Goal: Communication & Community: Answer question/provide support

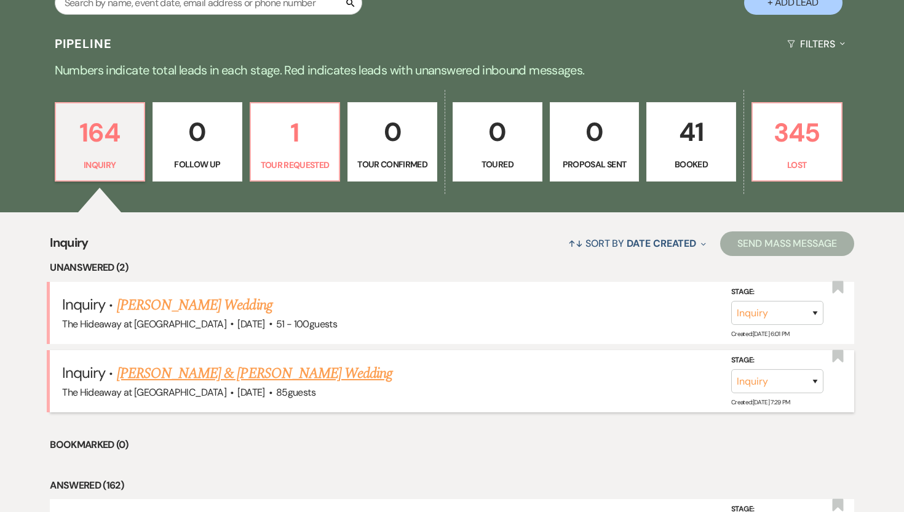
scroll to position [270, 0]
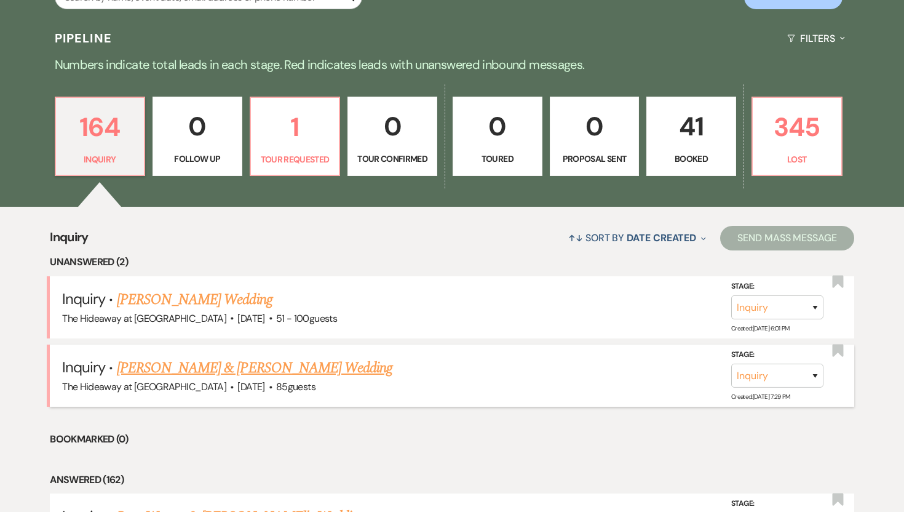
click at [241, 371] on link "[PERSON_NAME] & [PERSON_NAME] Wedding" at bounding box center [255, 368] width 276 height 22
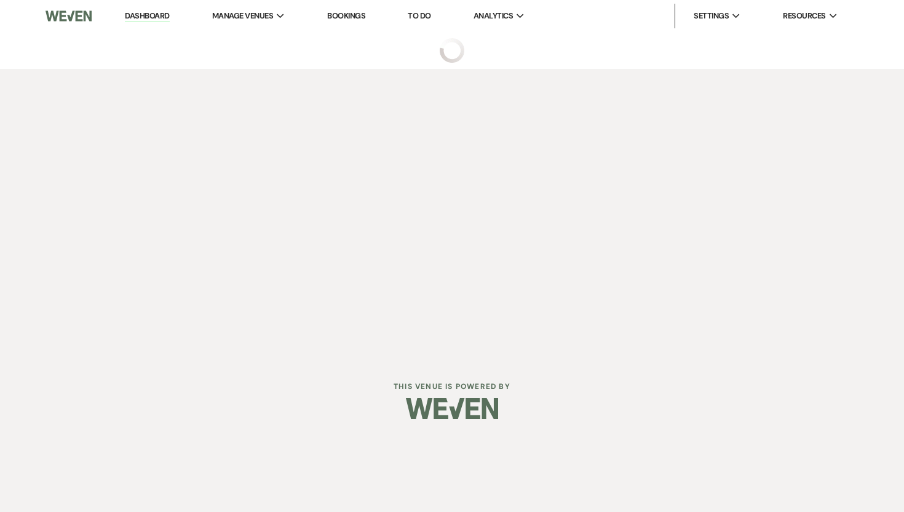
select select "5"
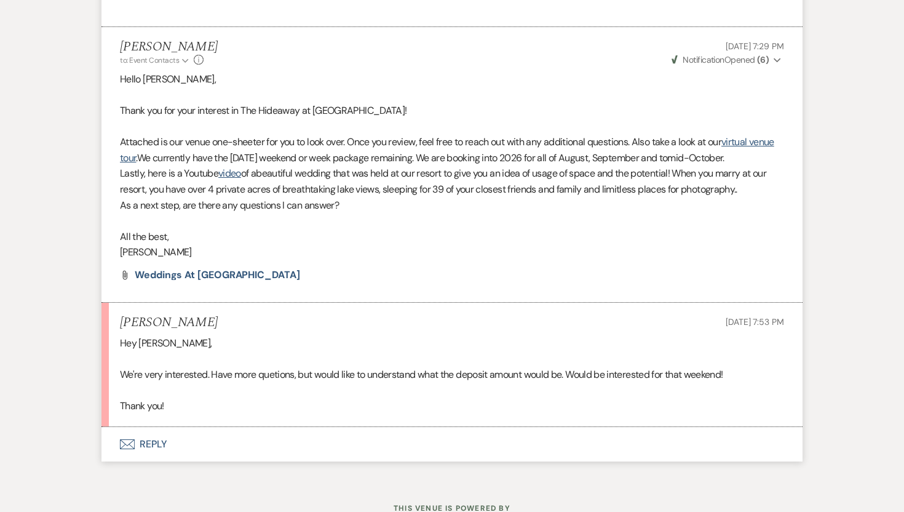
scroll to position [690, 0]
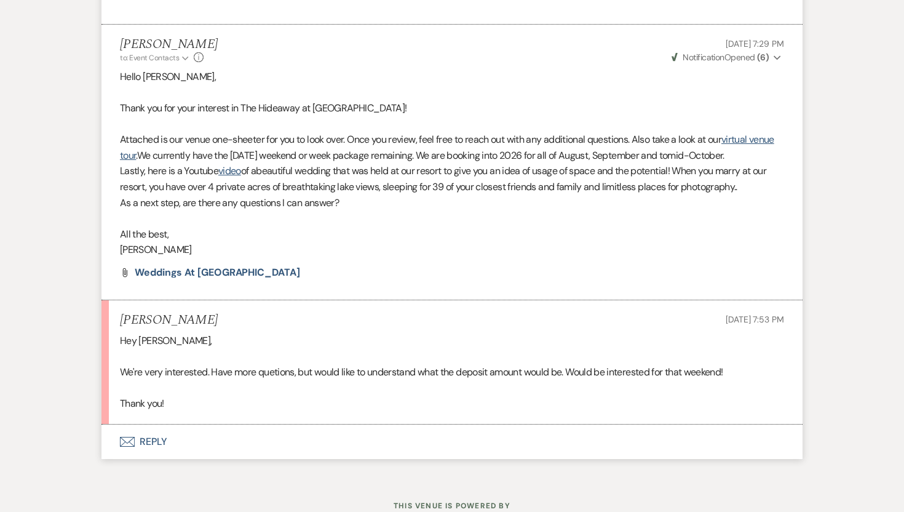
click at [349, 211] on p "As a next step, are there any questions I can answer?" at bounding box center [452, 203] width 664 height 16
click at [151, 458] on button "Envelope Reply" at bounding box center [452, 441] width 701 height 34
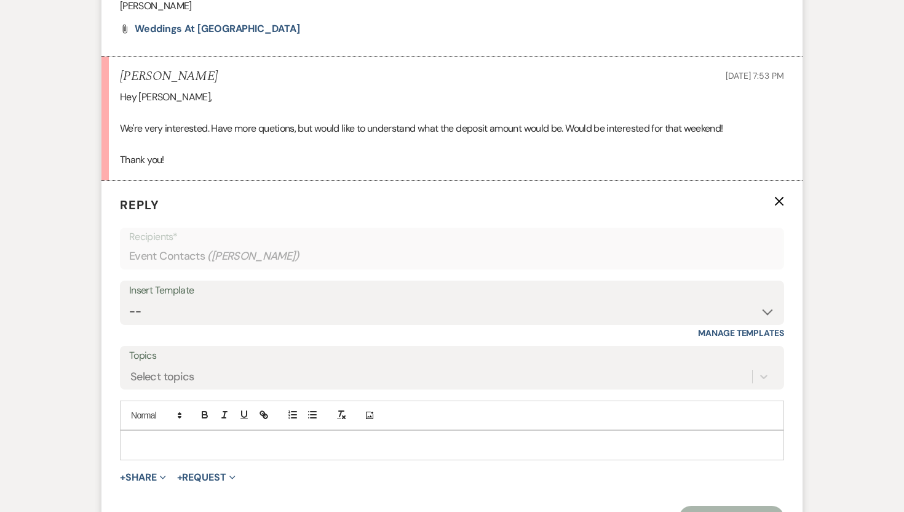
scroll to position [986, 0]
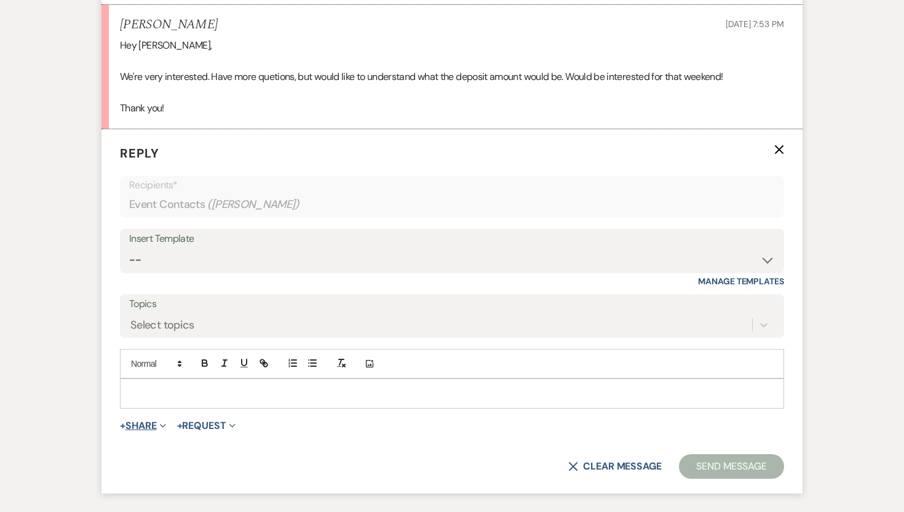
click at [151, 431] on button "+ Share Expand" at bounding box center [143, 426] width 46 height 10
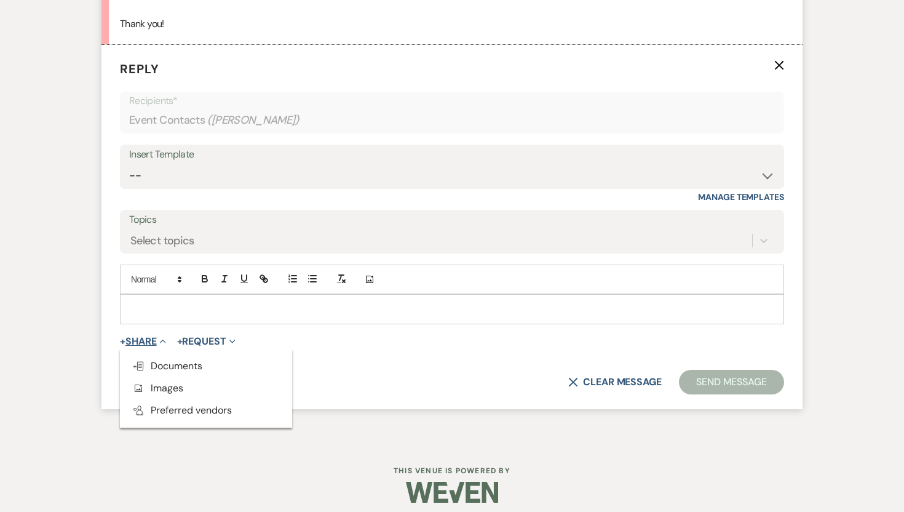
scroll to position [1071, 0]
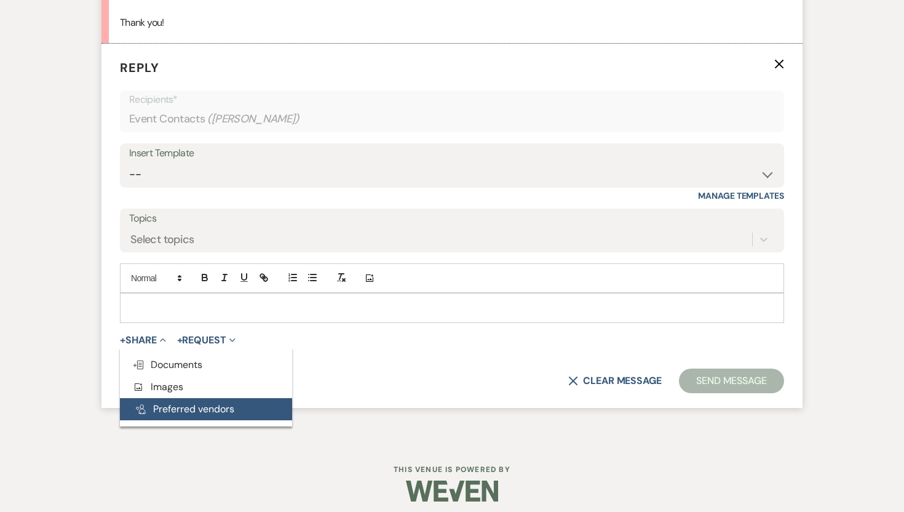
click at [177, 420] on button "Pref Vendors Preferred vendors" at bounding box center [206, 409] width 172 height 22
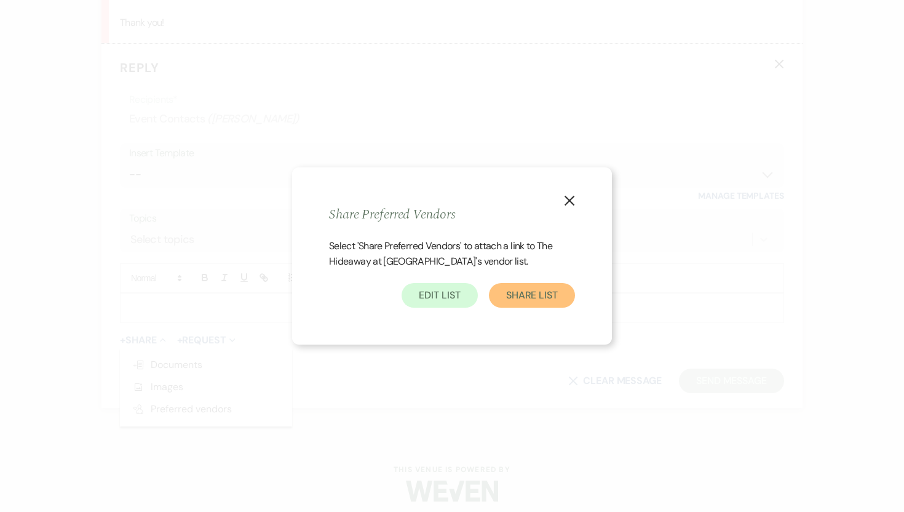
click at [549, 293] on button "Share List" at bounding box center [532, 295] width 86 height 25
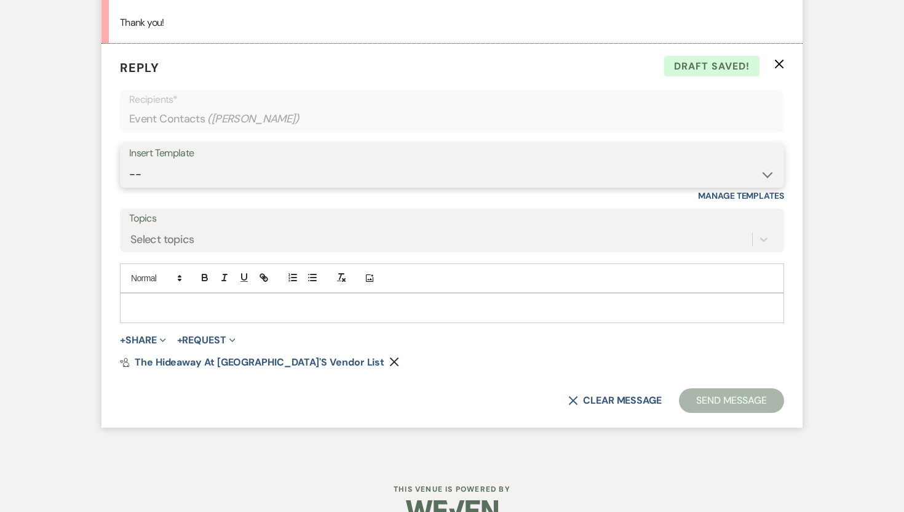
click at [260, 186] on select "-- Weven Planning Portal Introduction (Booked Events) Tour Request Response Fol…" at bounding box center [452, 174] width 646 height 24
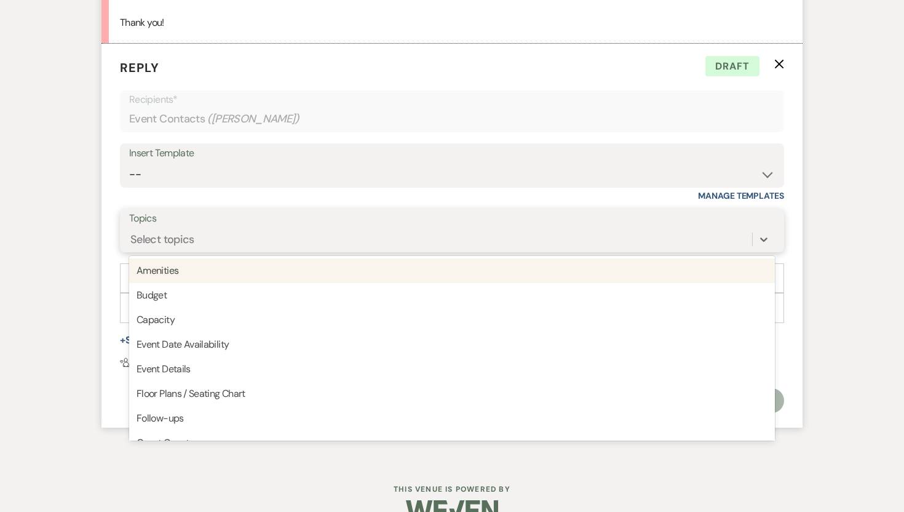
click at [202, 249] on div "Select topics" at bounding box center [440, 240] width 623 height 22
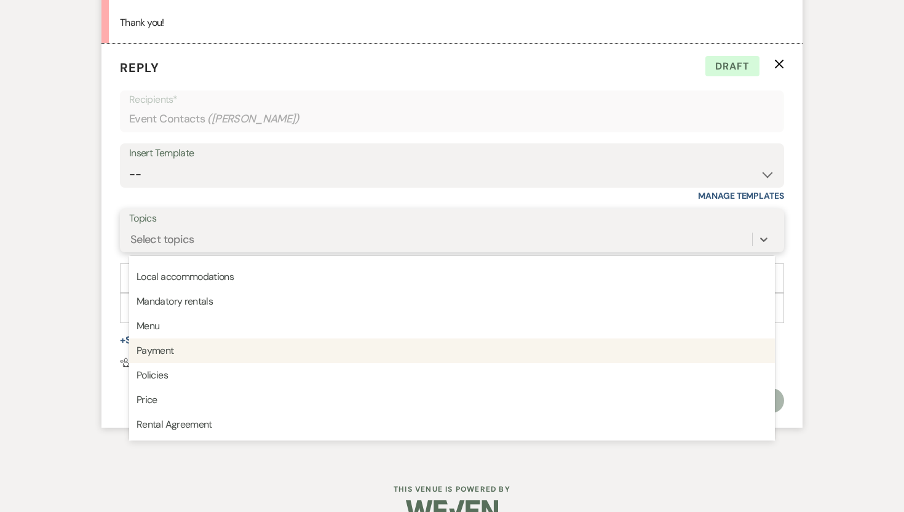
scroll to position [313, 0]
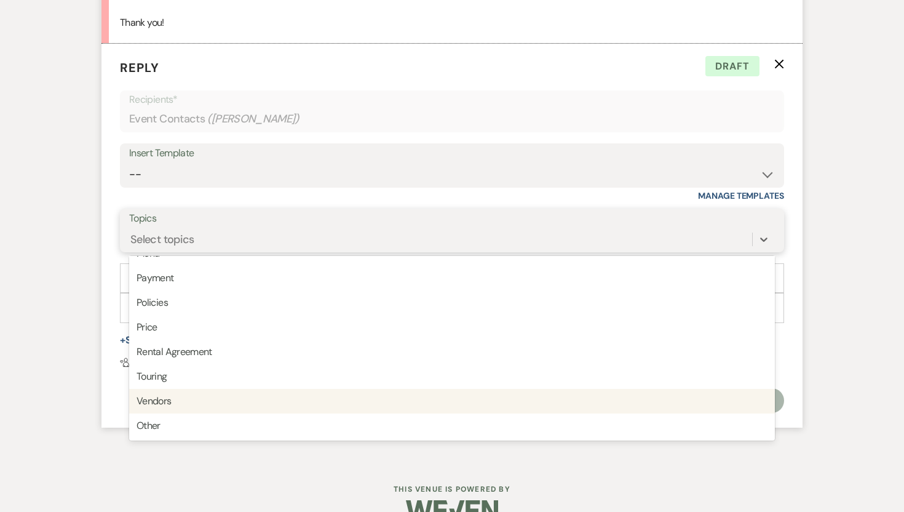
click at [207, 413] on div "Vendors" at bounding box center [452, 401] width 646 height 25
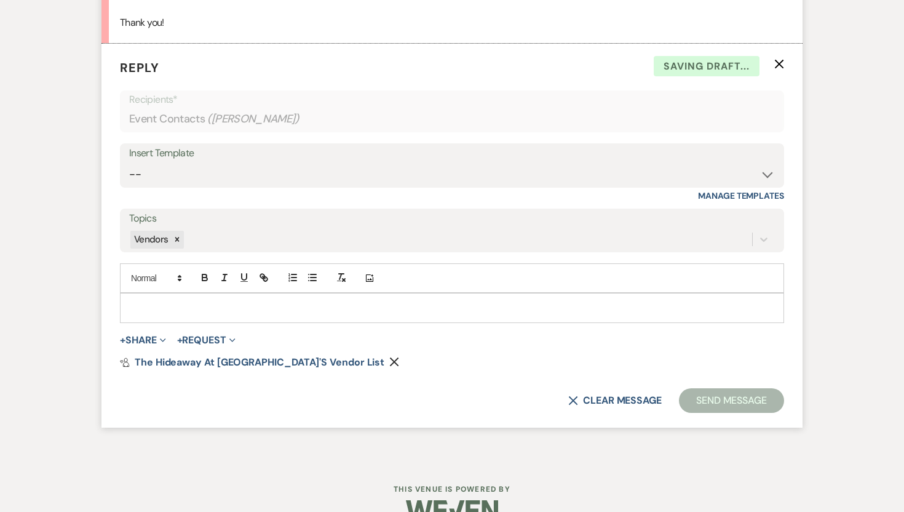
click at [229, 314] on p at bounding box center [452, 308] width 645 height 14
click at [303, 313] on div at bounding box center [452, 307] width 663 height 28
click at [536, 315] on div at bounding box center [452, 307] width 663 height 28
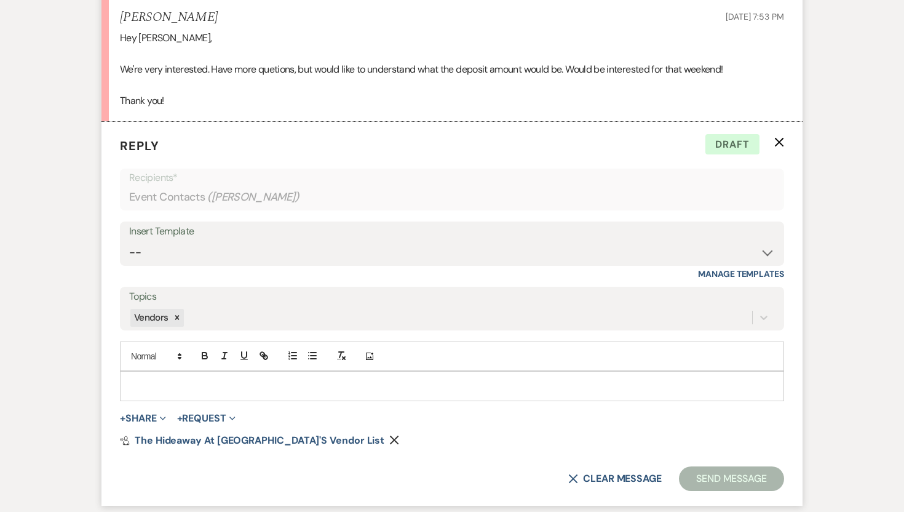
scroll to position [996, 0]
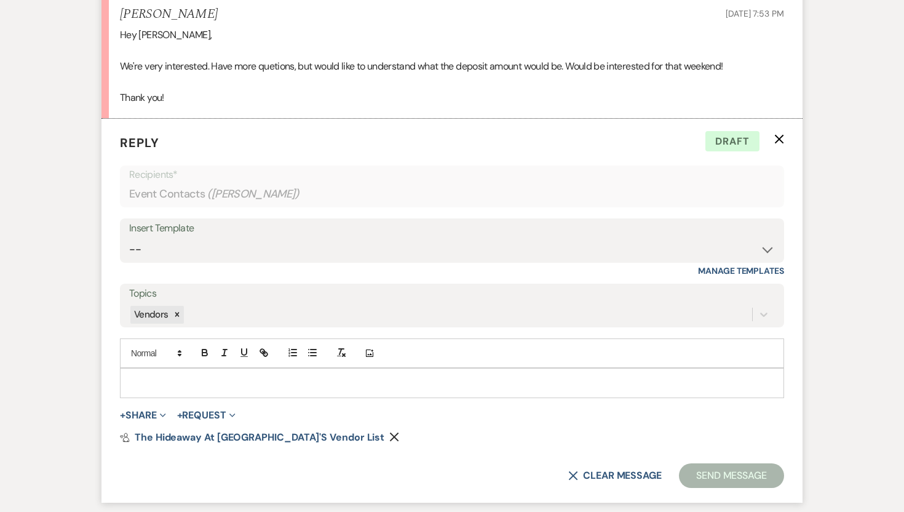
click at [322, 389] on p at bounding box center [452, 383] width 645 height 14
click at [718, 488] on button "Send Message" at bounding box center [731, 475] width 105 height 25
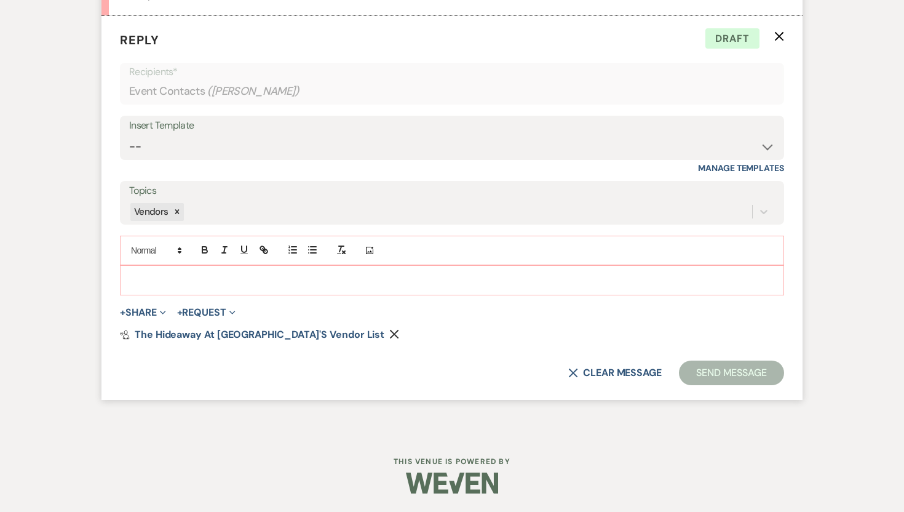
scroll to position [1114, 0]
click at [234, 281] on p at bounding box center [452, 280] width 645 height 14
click at [715, 372] on button "Send Message" at bounding box center [731, 372] width 105 height 25
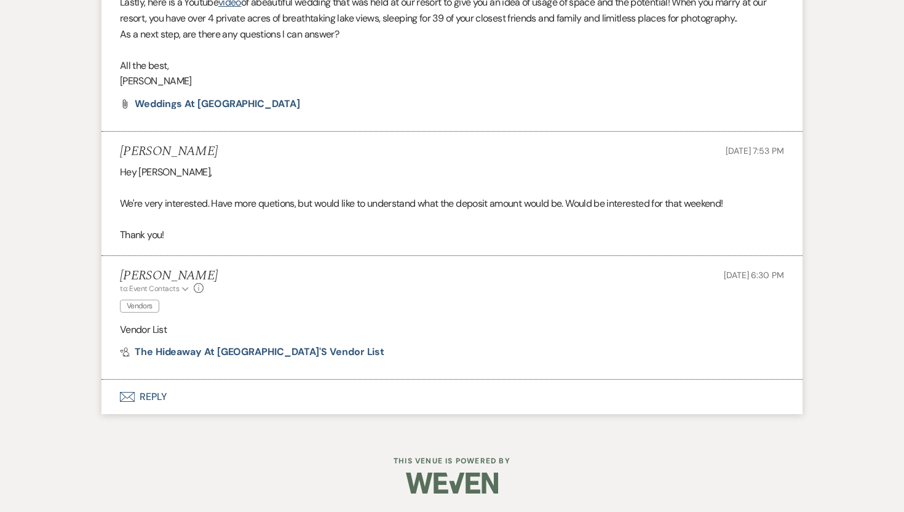
scroll to position [874, 0]
click at [157, 398] on button "Envelope Reply" at bounding box center [452, 397] width 701 height 34
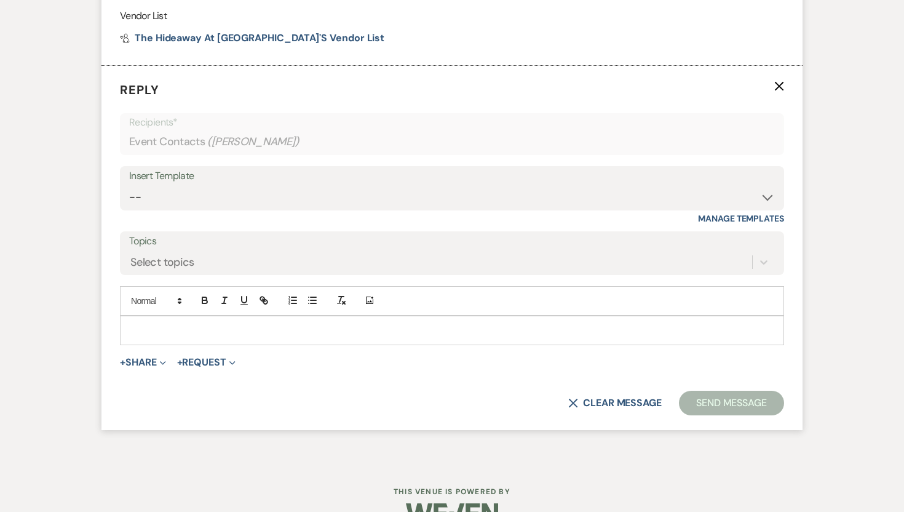
scroll to position [1181, 0]
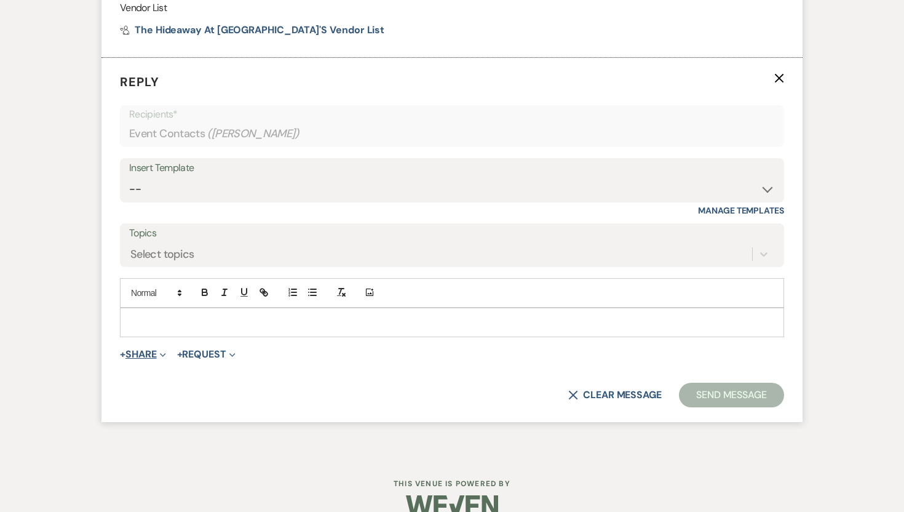
click at [150, 359] on button "+ Share Expand" at bounding box center [143, 354] width 46 height 10
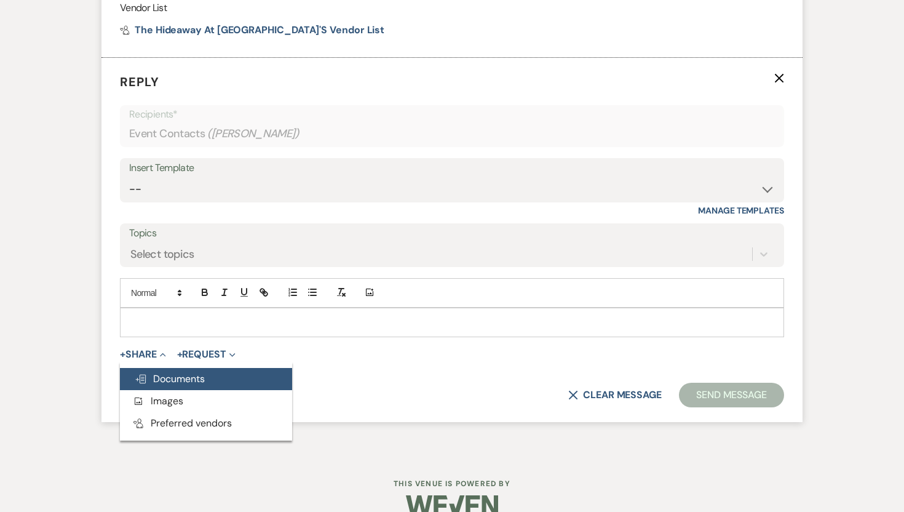
click at [183, 385] on span "Doc Upload Documents" at bounding box center [170, 378] width 70 height 13
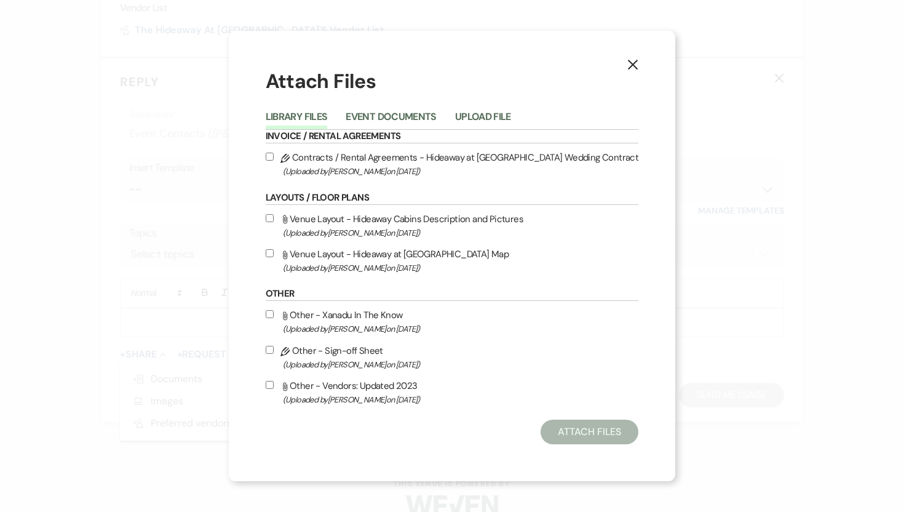
click at [627, 62] on icon "X" at bounding box center [632, 64] width 11 height 11
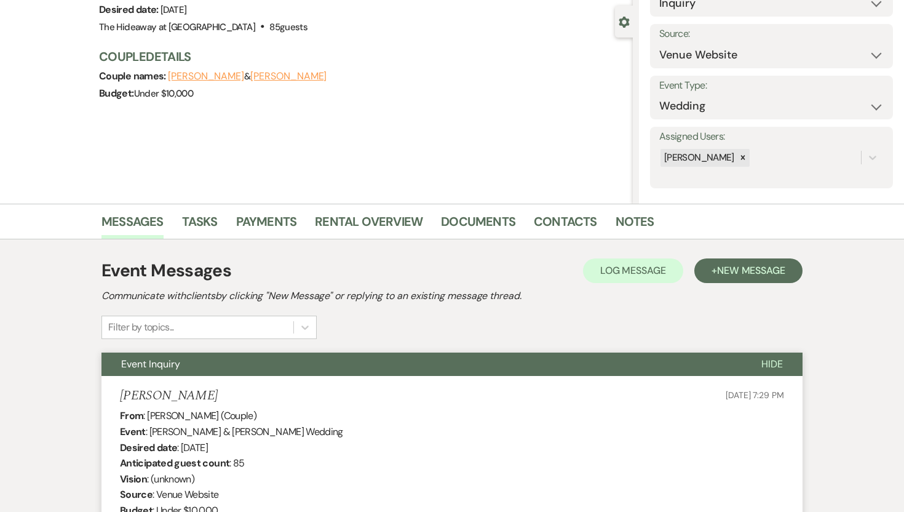
scroll to position [0, 0]
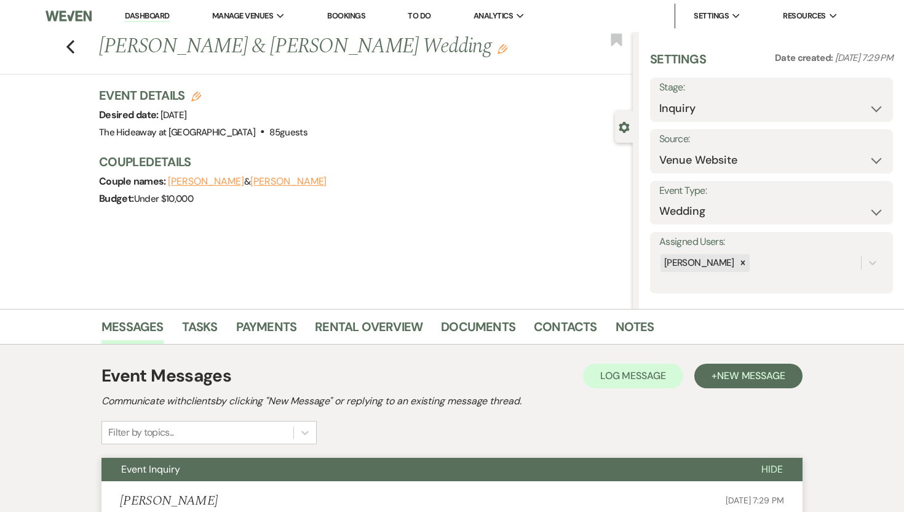
click at [274, 183] on button "[PERSON_NAME]" at bounding box center [288, 182] width 76 height 10
select select "email"
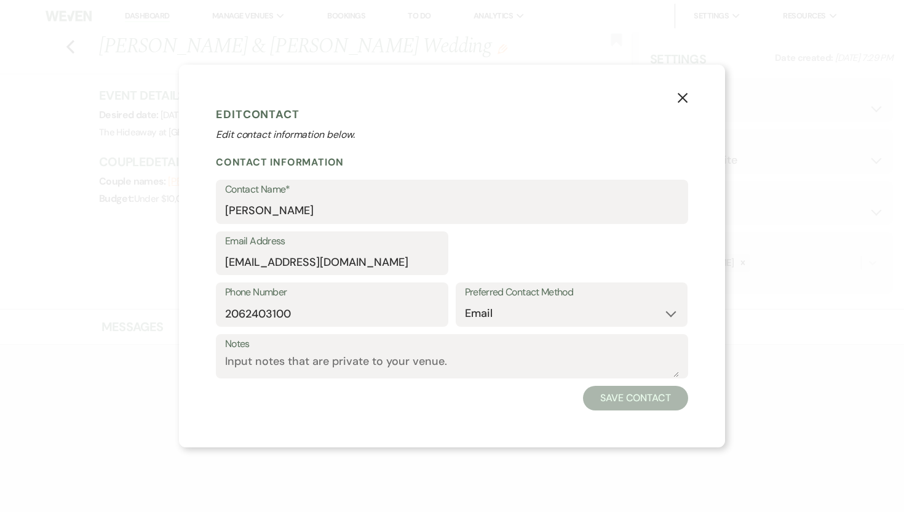
select select "1"
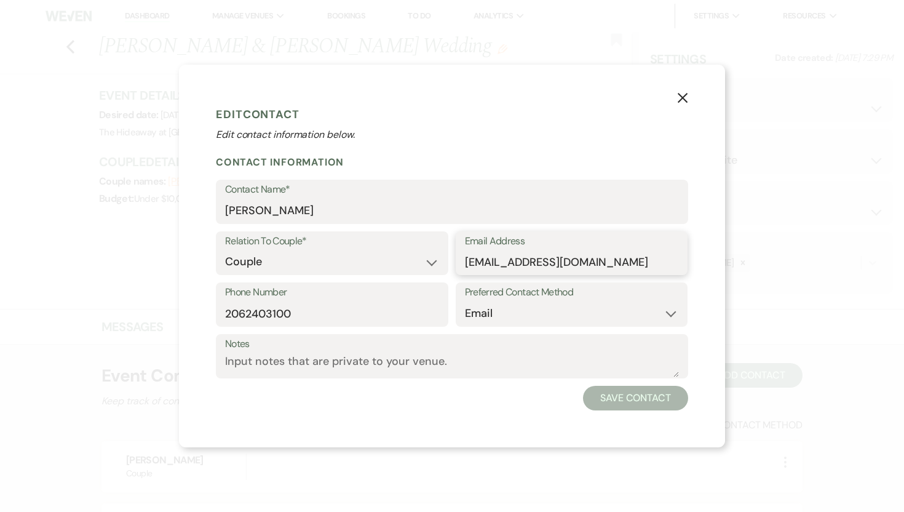
drag, startPoint x: 581, startPoint y: 263, endPoint x: 463, endPoint y: 261, distance: 118.1
click at [463, 261] on div "Email Address [EMAIL_ADDRESS][DOMAIN_NAME]" at bounding box center [572, 253] width 233 height 44
click at [680, 95] on icon "X" at bounding box center [682, 97] width 11 height 11
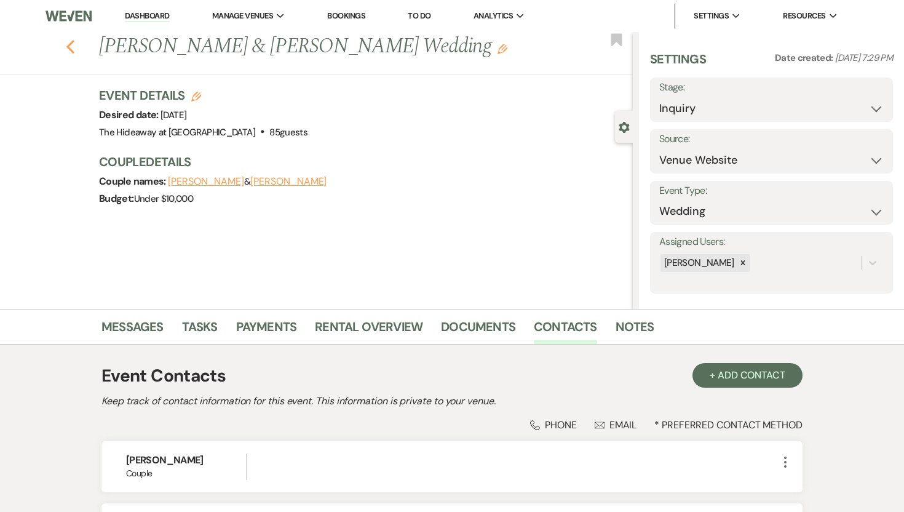
click at [68, 41] on icon "Previous" at bounding box center [70, 46] width 9 height 15
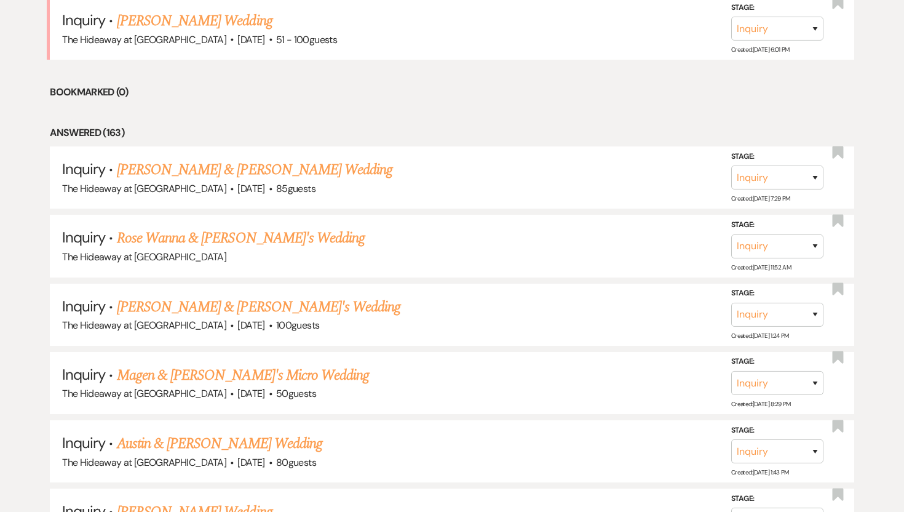
scroll to position [553, 0]
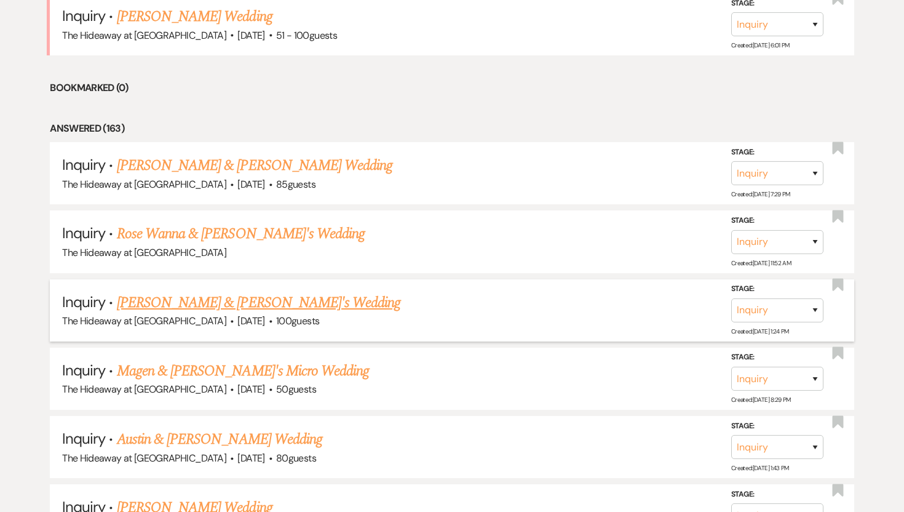
click at [239, 297] on link "[PERSON_NAME] & [PERSON_NAME]'s Wedding" at bounding box center [259, 303] width 284 height 22
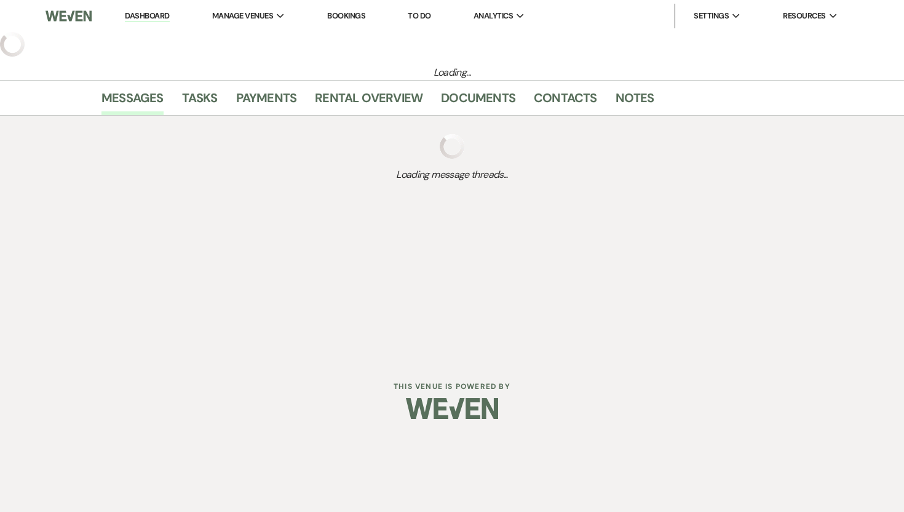
select select "5"
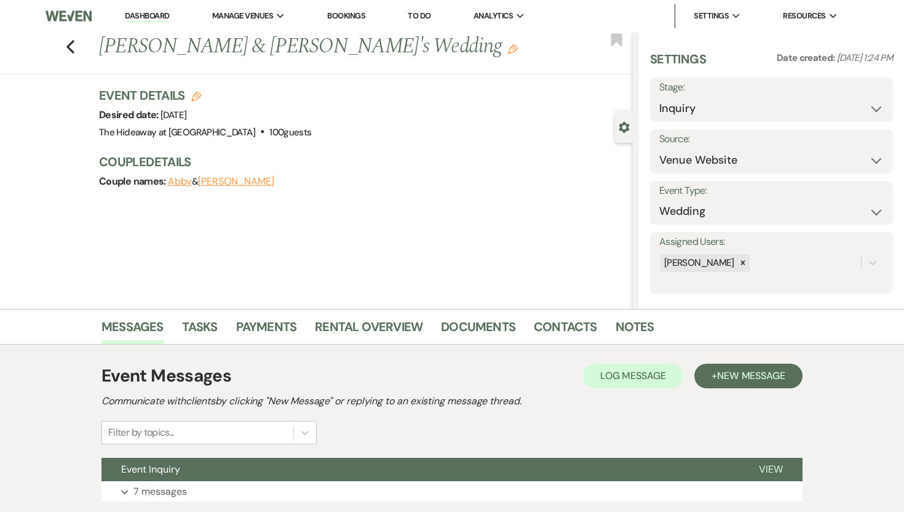
scroll to position [87, 0]
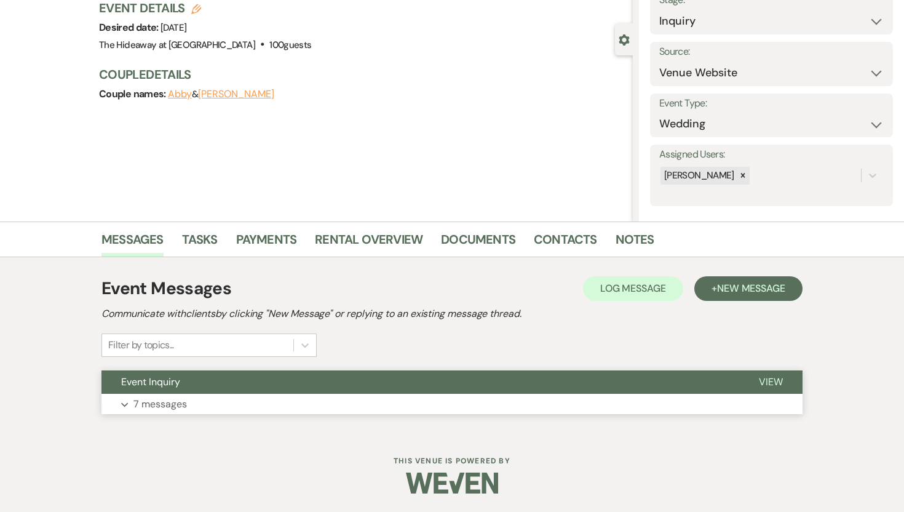
click at [154, 405] on p "7 messages" at bounding box center [160, 404] width 54 height 16
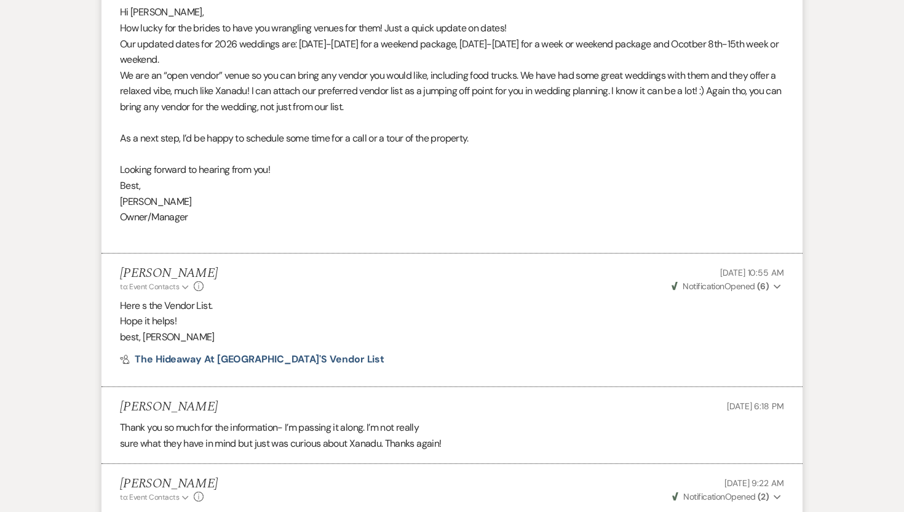
scroll to position [1024, 0]
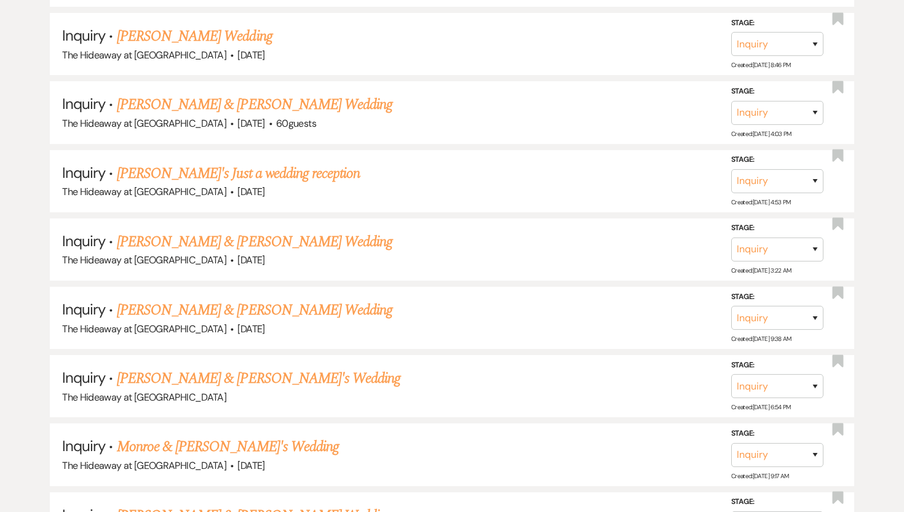
scroll to position [553, 0]
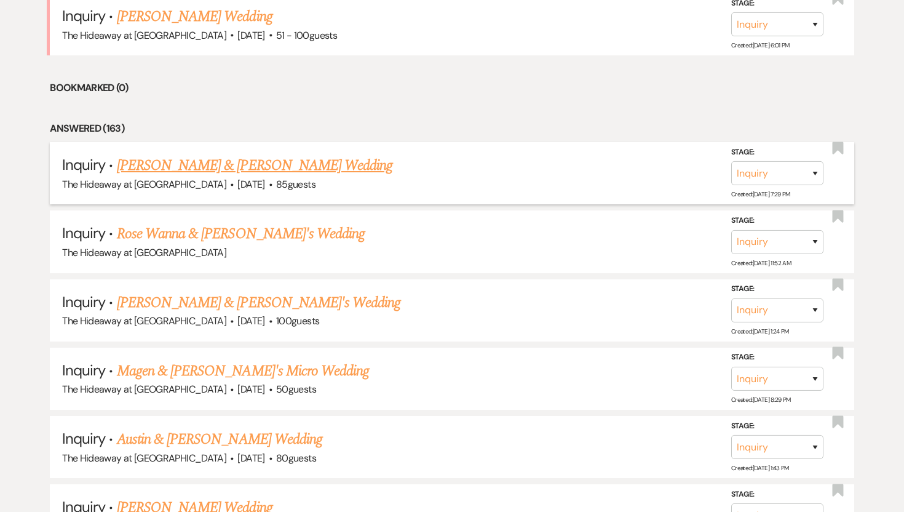
click at [191, 162] on link "[PERSON_NAME] & [PERSON_NAME] Wedding" at bounding box center [255, 165] width 276 height 22
select select "5"
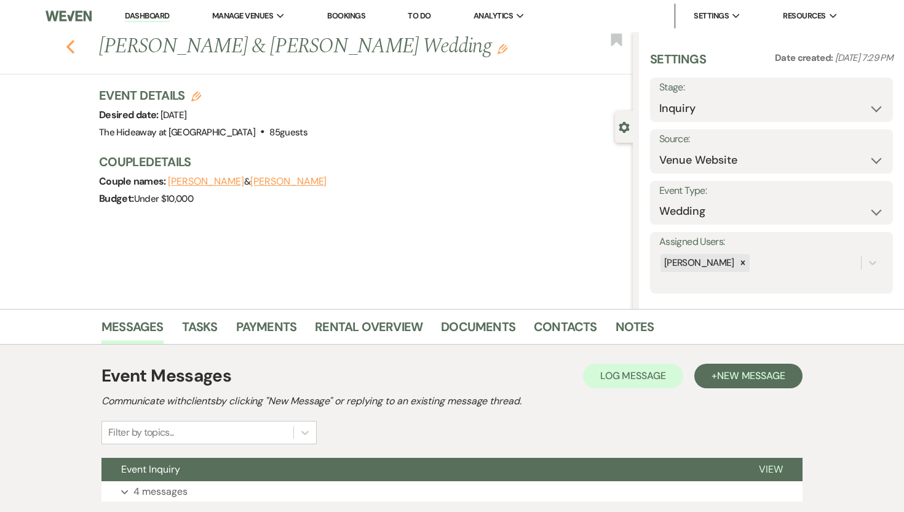
click at [73, 46] on icon "Previous" at bounding box center [70, 46] width 9 height 15
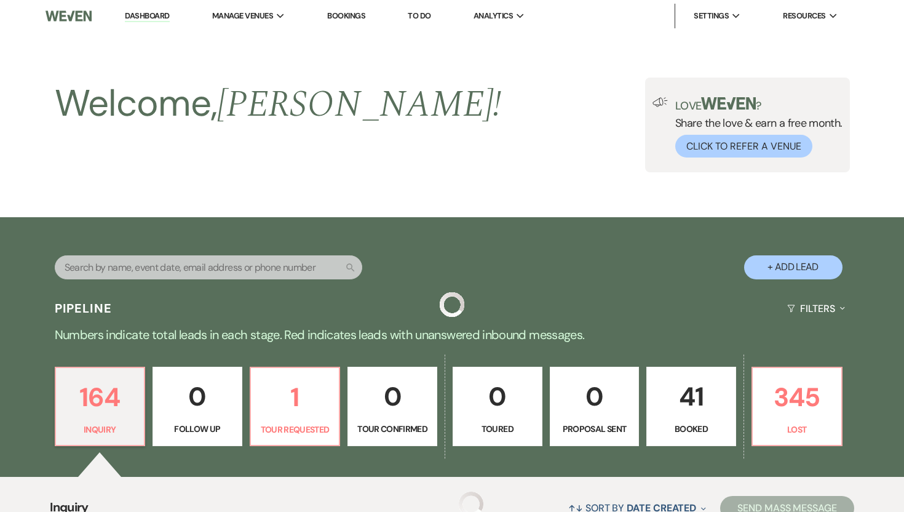
scroll to position [553, 0]
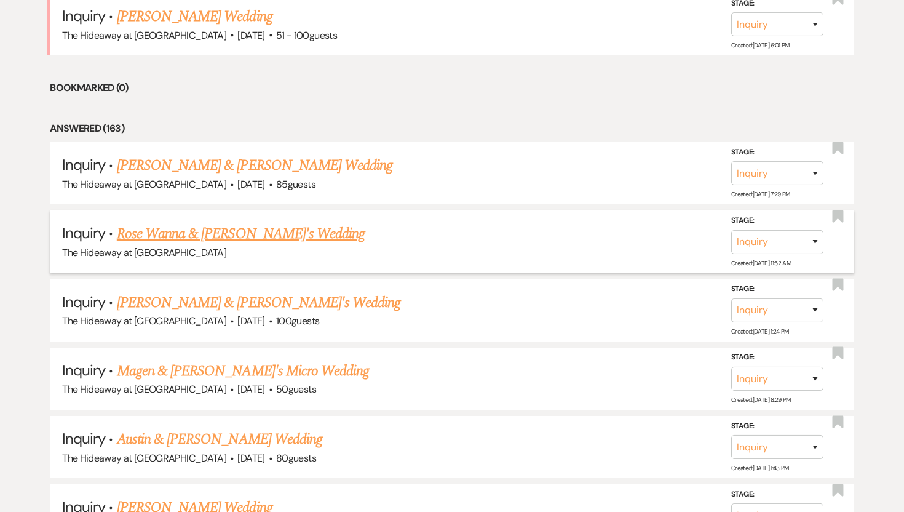
click at [236, 236] on link "Rose Wanna & [PERSON_NAME]'s Wedding" at bounding box center [241, 234] width 248 height 22
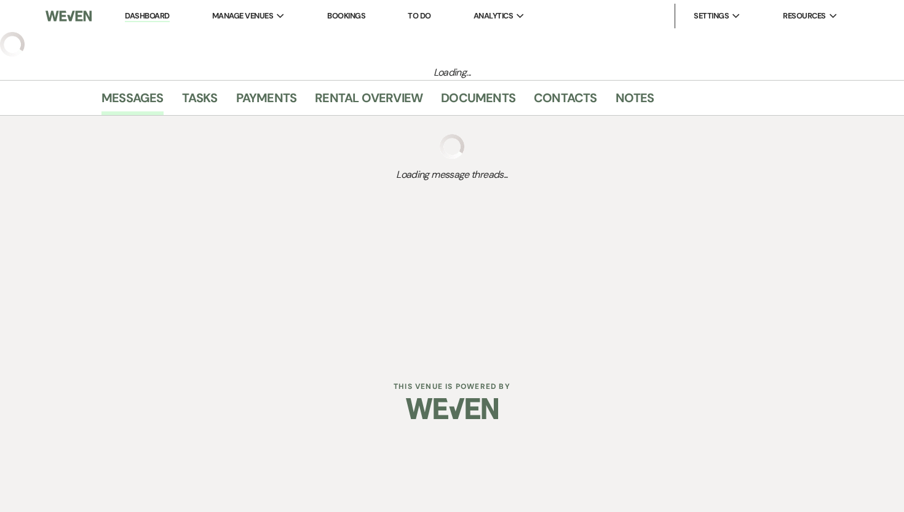
select select "5"
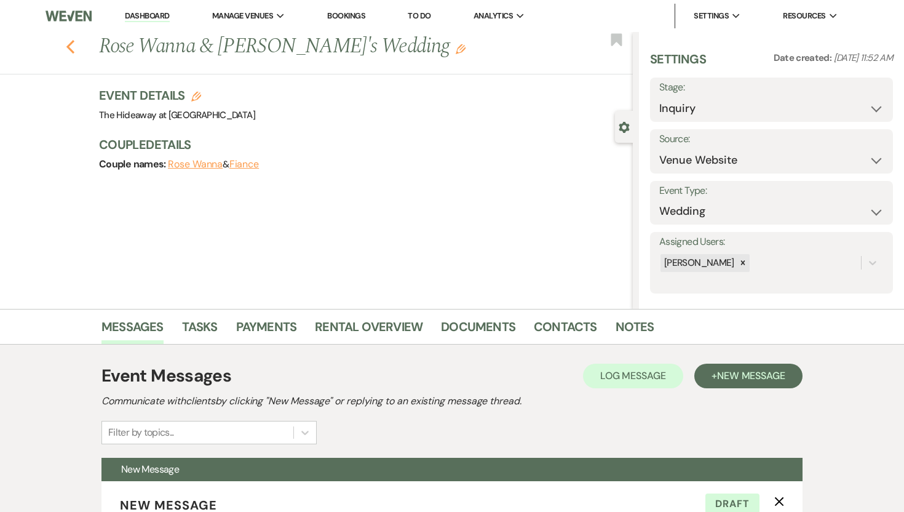
click at [70, 44] on use "button" at bounding box center [70, 47] width 8 height 14
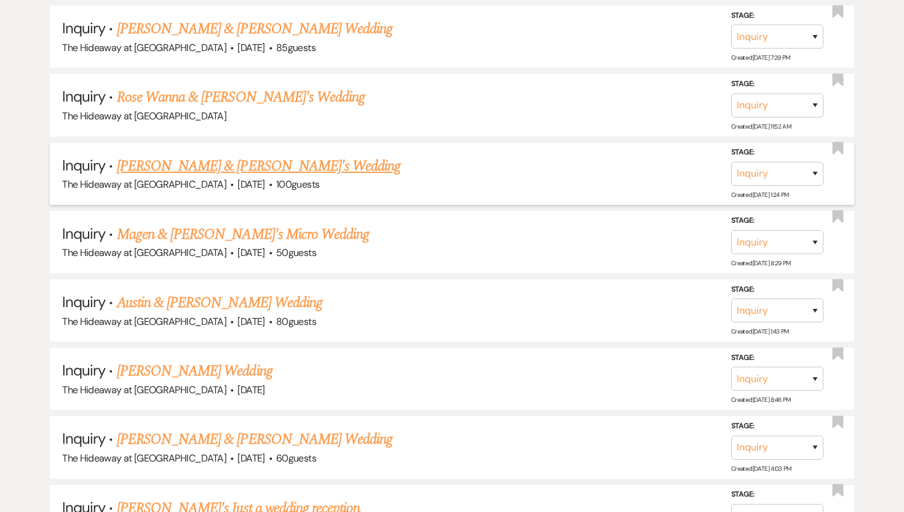
scroll to position [695, 0]
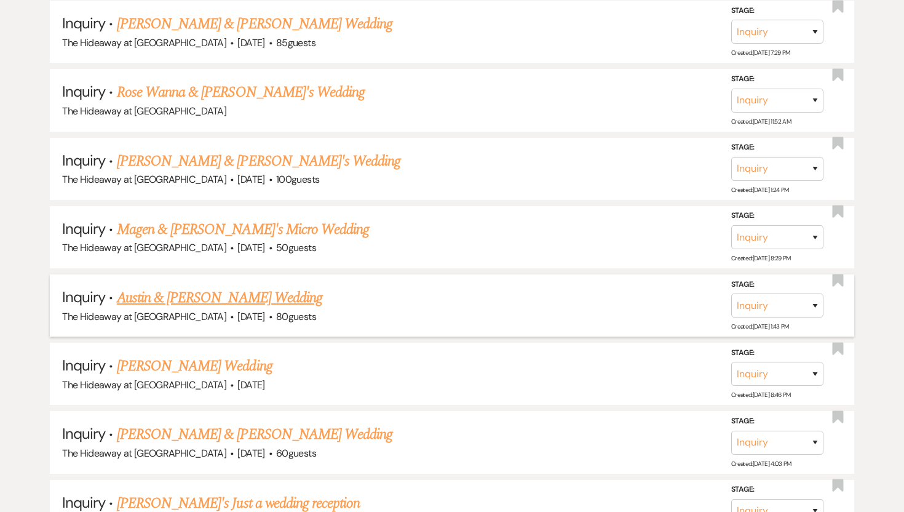
click at [226, 293] on link "Austin & [PERSON_NAME] Wedding" at bounding box center [219, 298] width 205 height 22
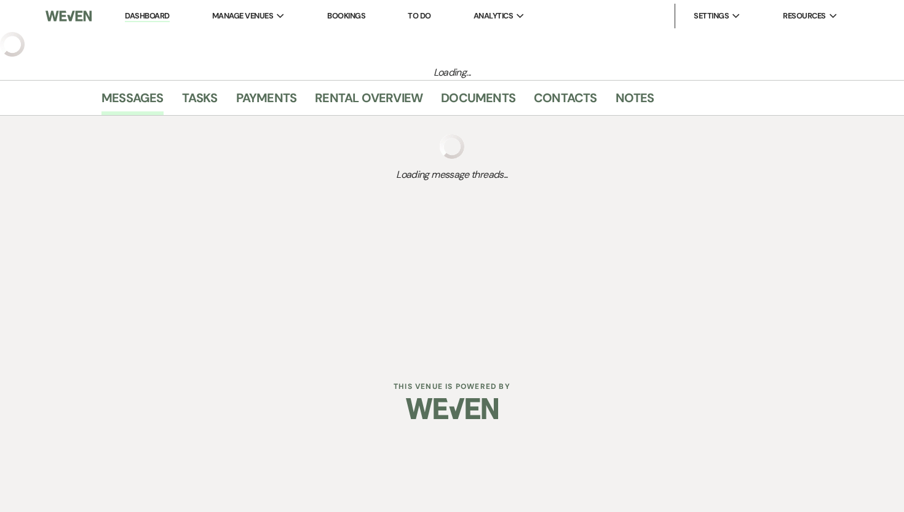
select select "5"
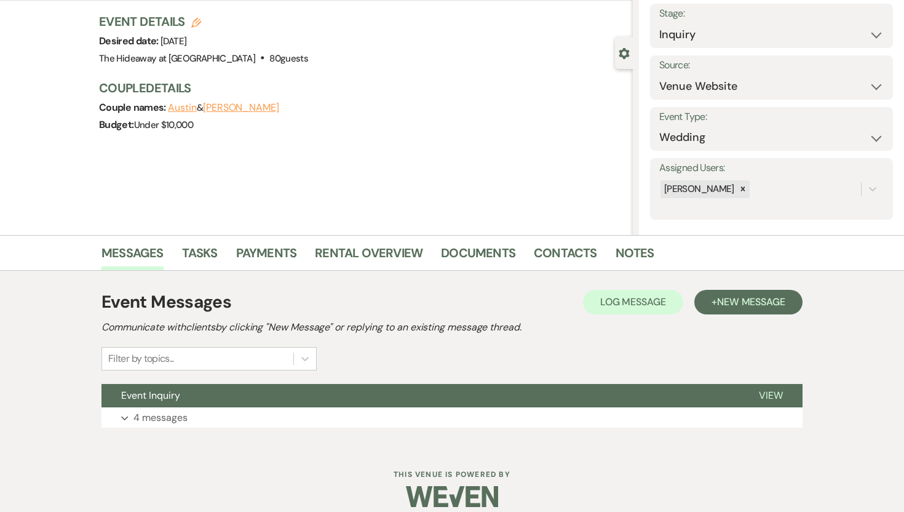
scroll to position [87, 0]
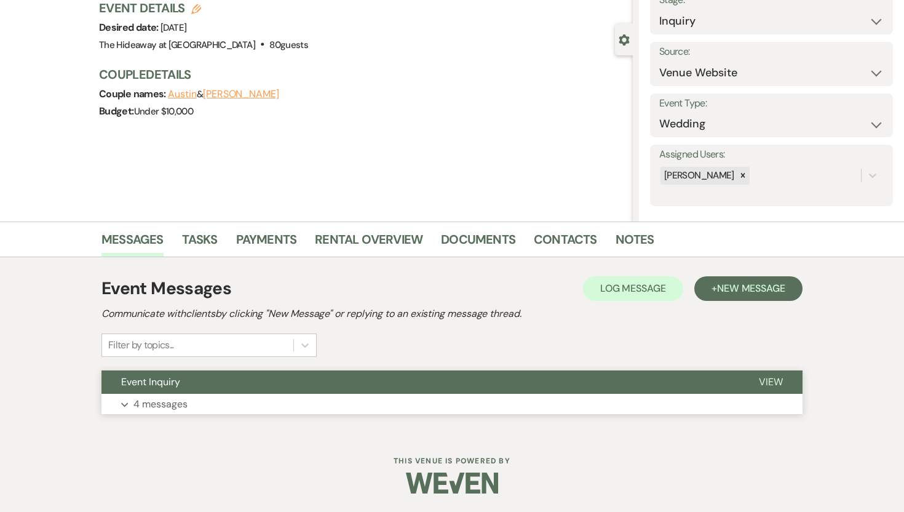
click at [170, 398] on p "4 messages" at bounding box center [160, 404] width 54 height 16
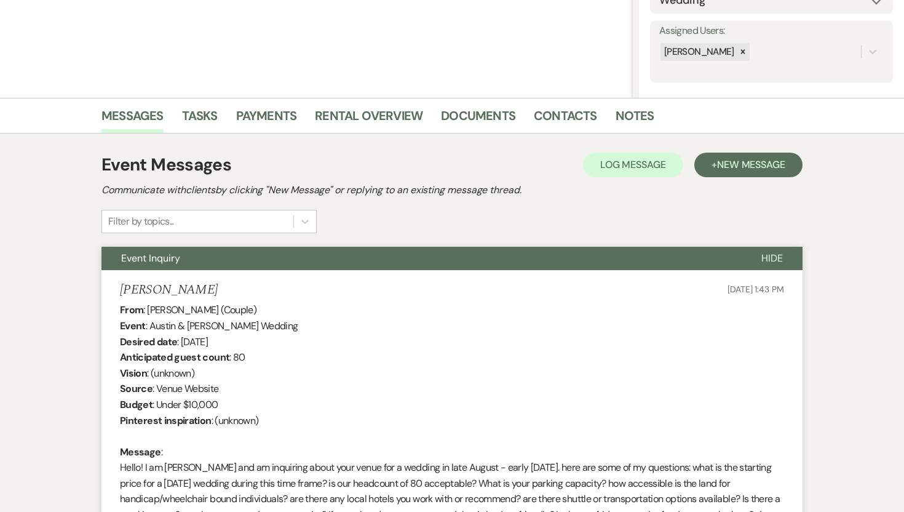
scroll to position [207, 0]
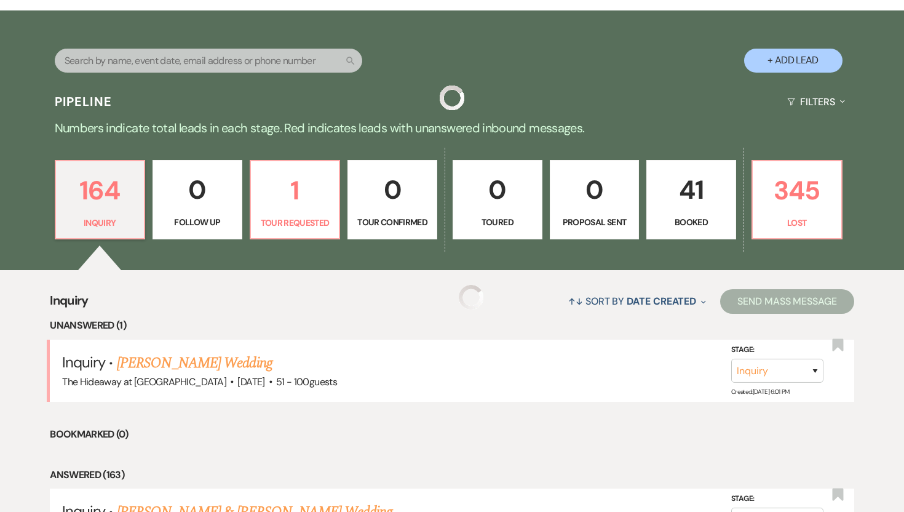
scroll to position [695, 0]
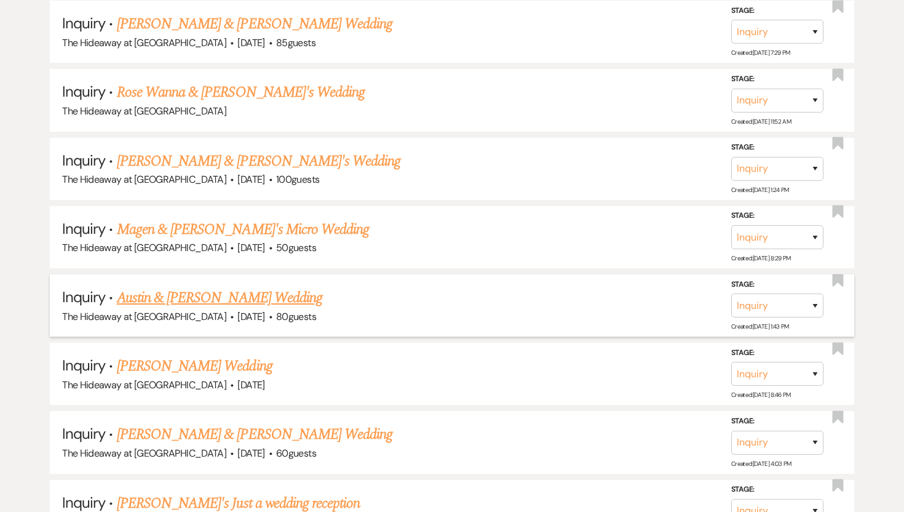
click at [246, 302] on link "Austin & [PERSON_NAME] Wedding" at bounding box center [219, 298] width 205 height 22
select select "5"
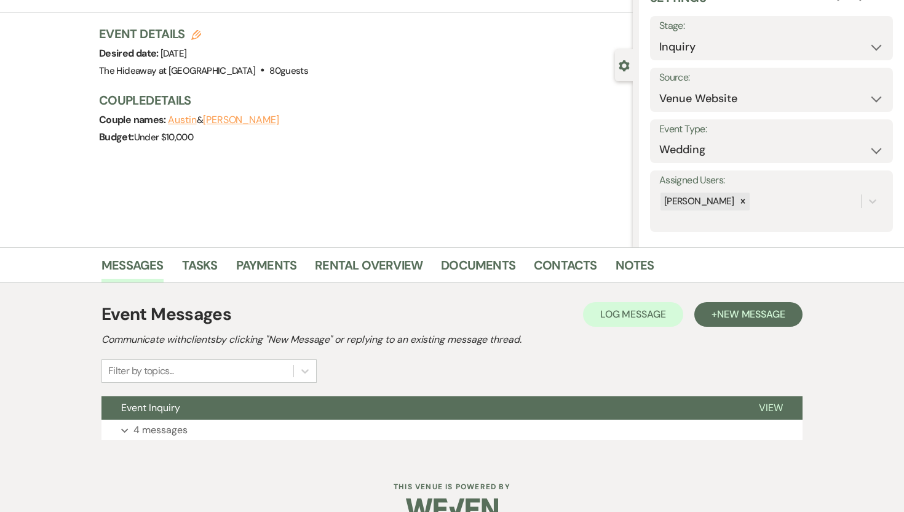
scroll to position [87, 0]
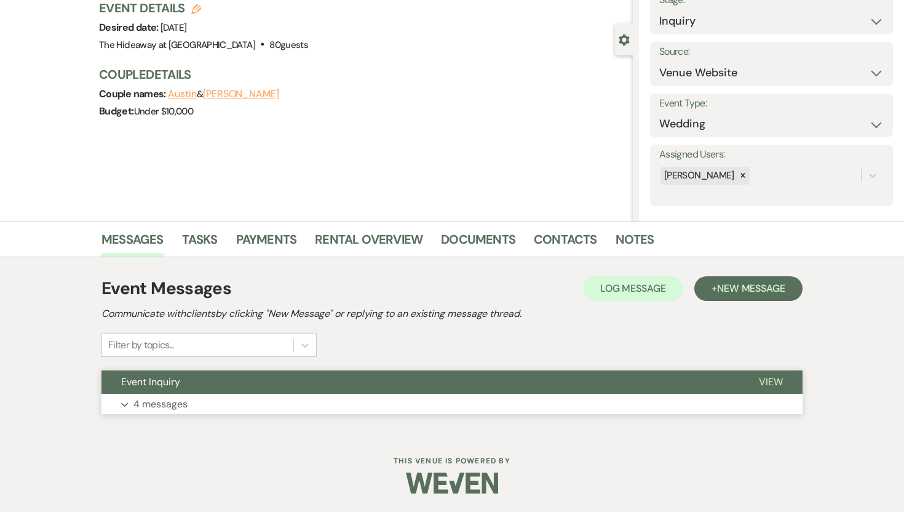
click at [159, 400] on p "4 messages" at bounding box center [160, 404] width 54 height 16
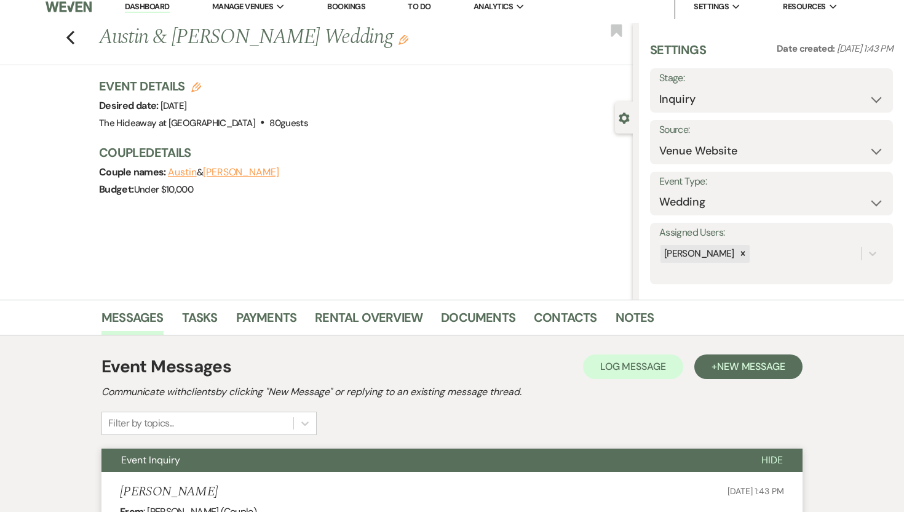
scroll to position [0, 0]
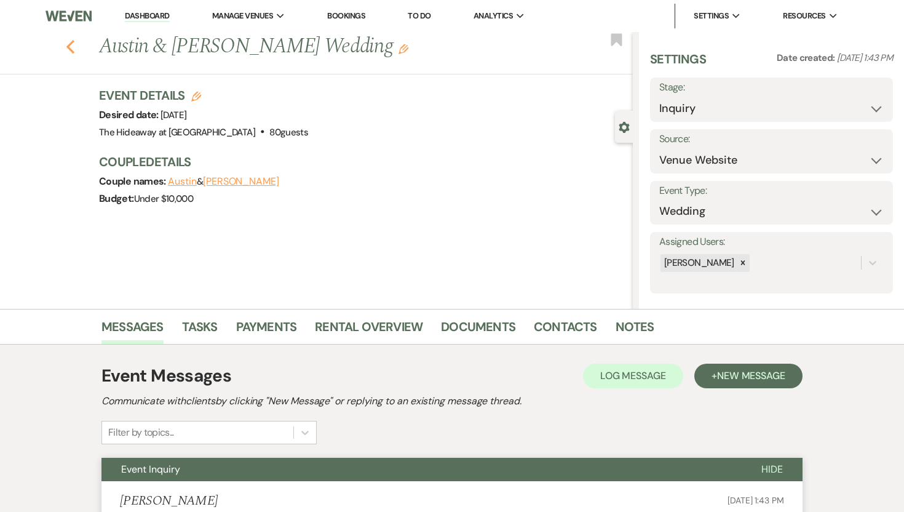
click at [68, 44] on use "button" at bounding box center [70, 47] width 8 height 14
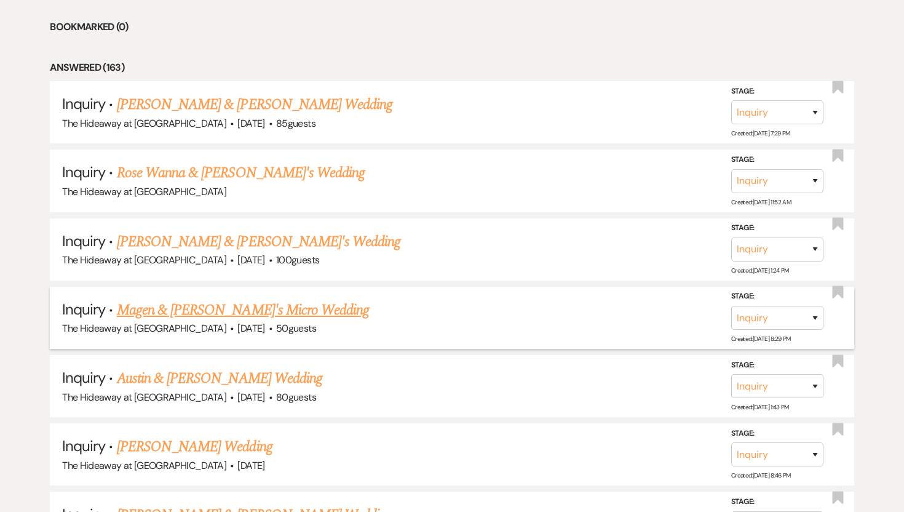
scroll to position [605, 0]
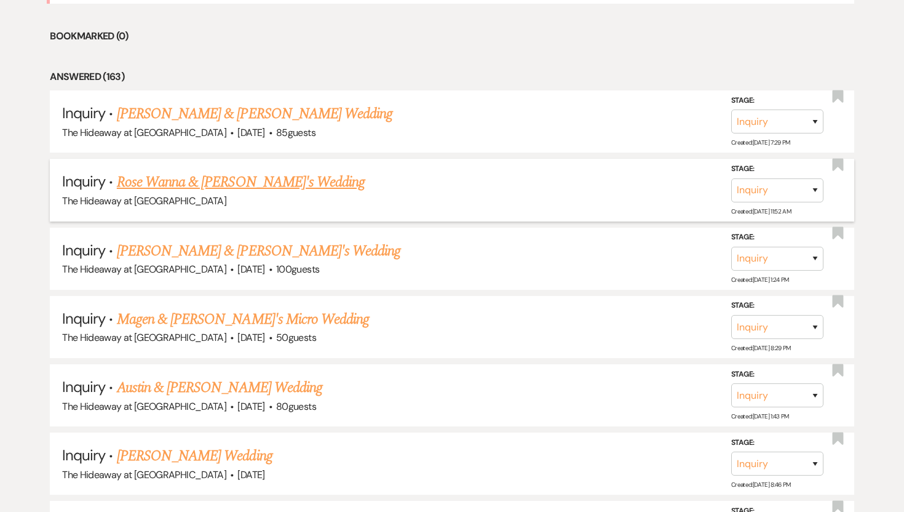
click at [242, 181] on link "Rose Wanna & [PERSON_NAME]'s Wedding" at bounding box center [241, 182] width 248 height 22
select select "5"
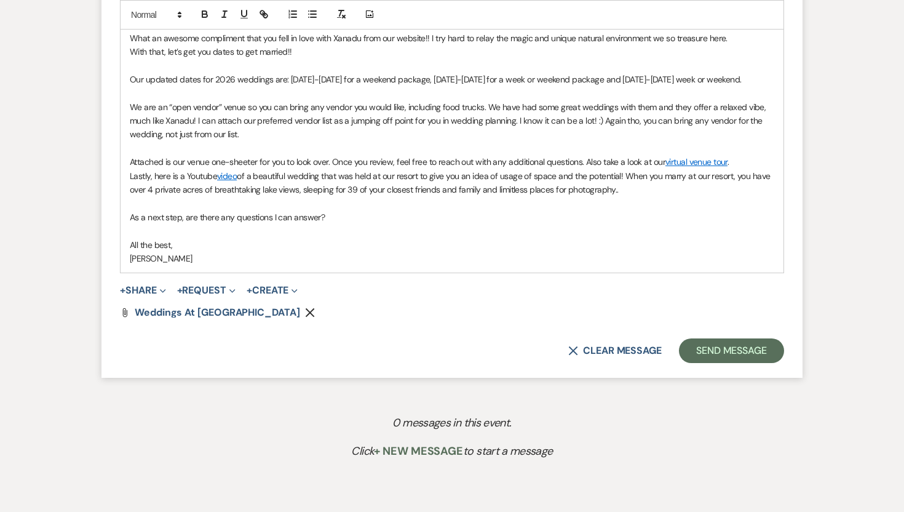
scroll to position [795, 0]
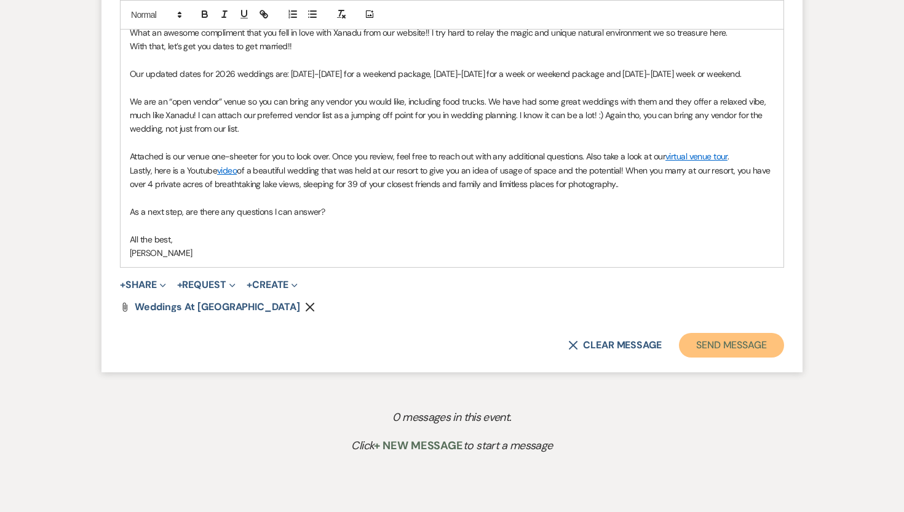
click at [708, 357] on button "Send Message" at bounding box center [731, 345] width 105 height 25
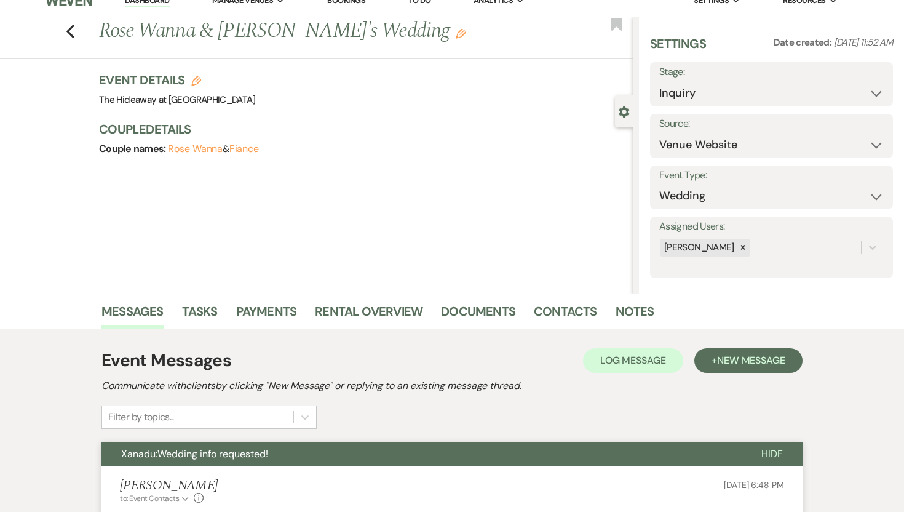
scroll to position [0, 0]
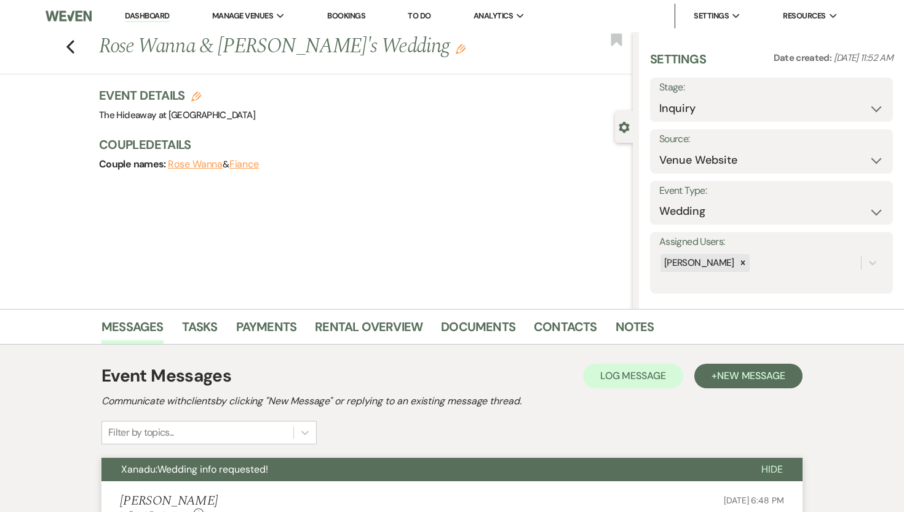
click at [158, 14] on link "Dashboard" at bounding box center [147, 16] width 44 height 12
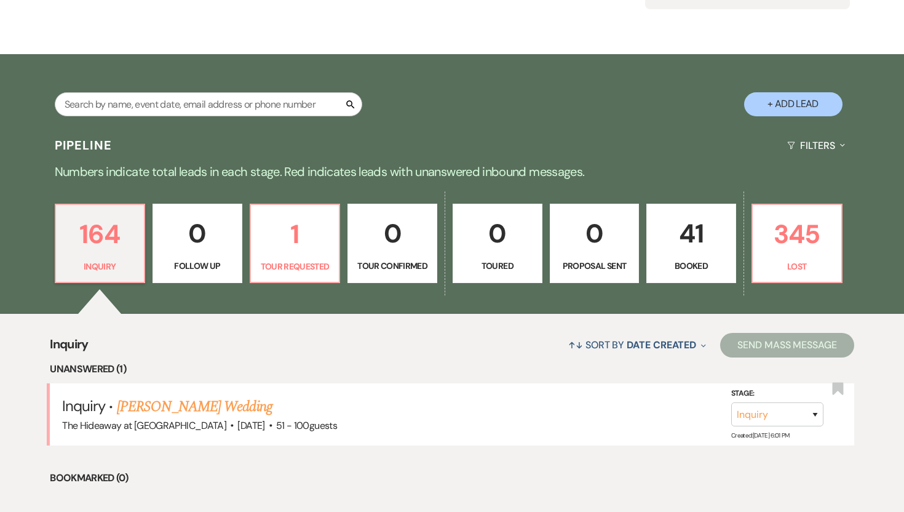
scroll to position [167, 0]
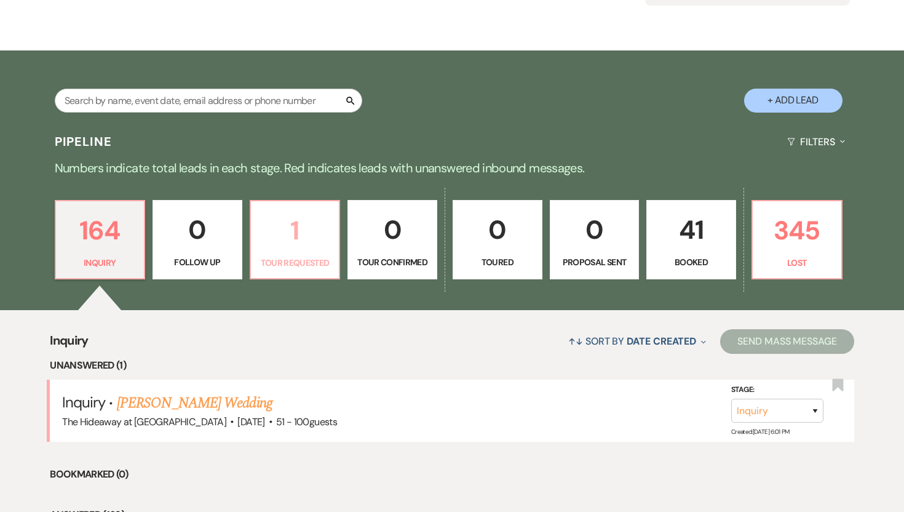
click at [297, 218] on p "1" at bounding box center [295, 230] width 74 height 41
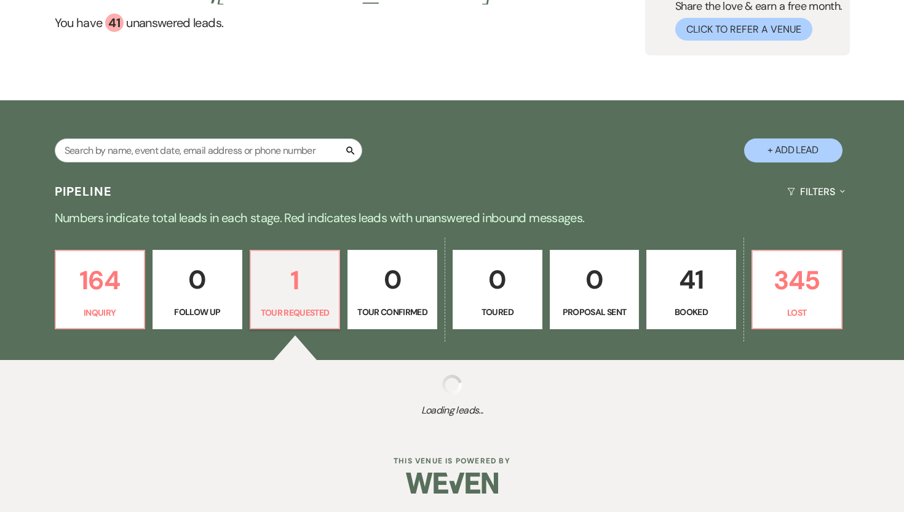
select select "2"
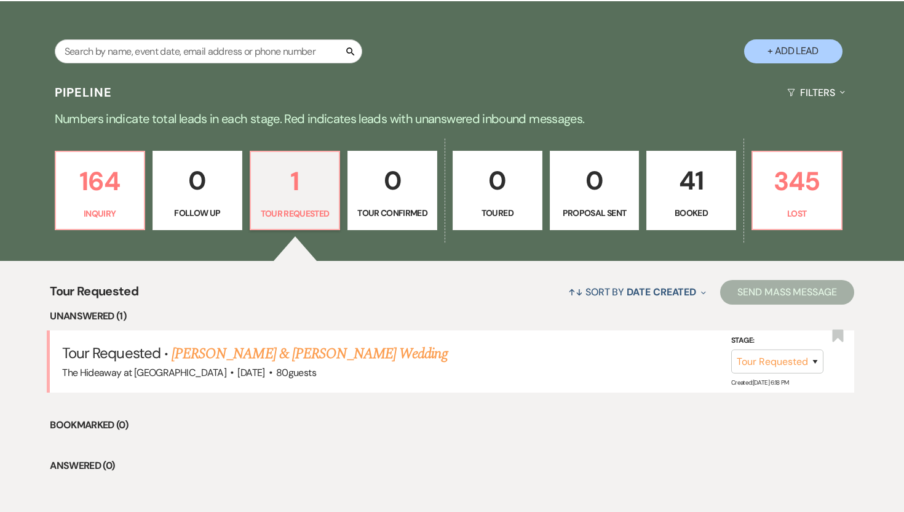
scroll to position [271, 0]
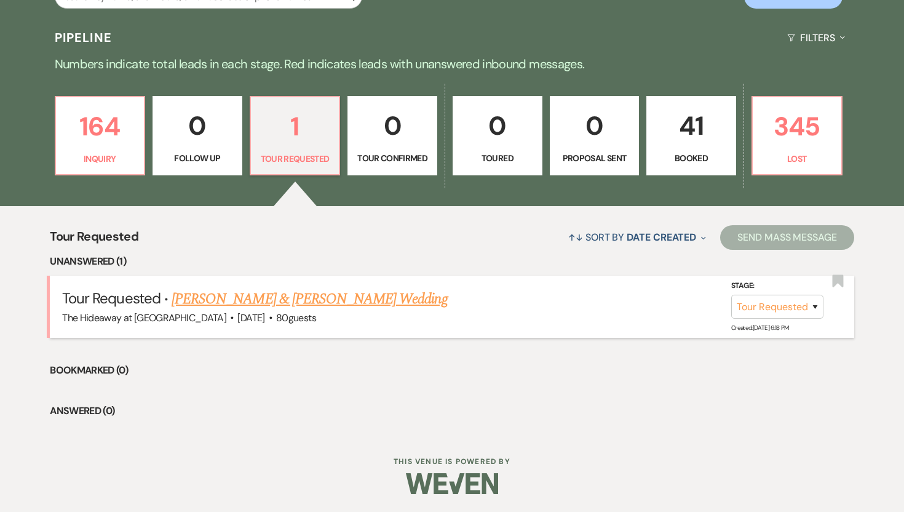
click at [349, 298] on link "[PERSON_NAME] & [PERSON_NAME] Wedding" at bounding box center [310, 299] width 276 height 22
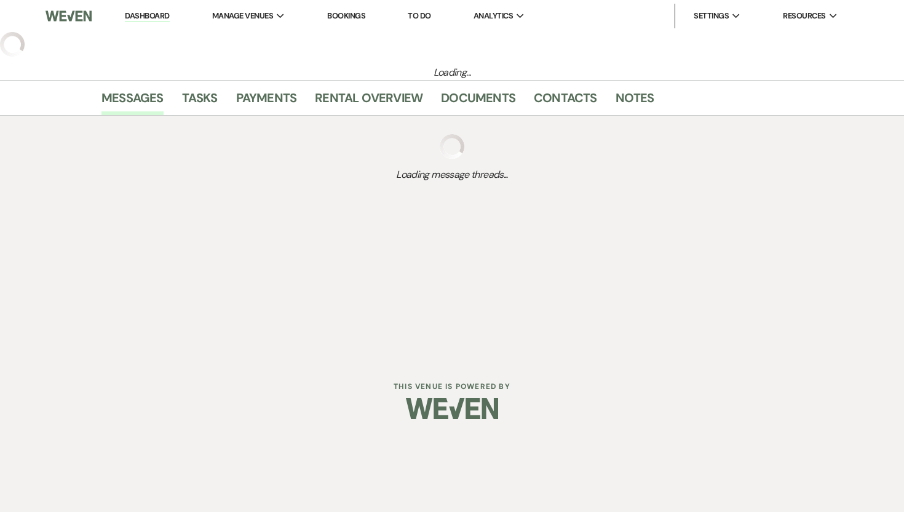
select select "2"
select select "5"
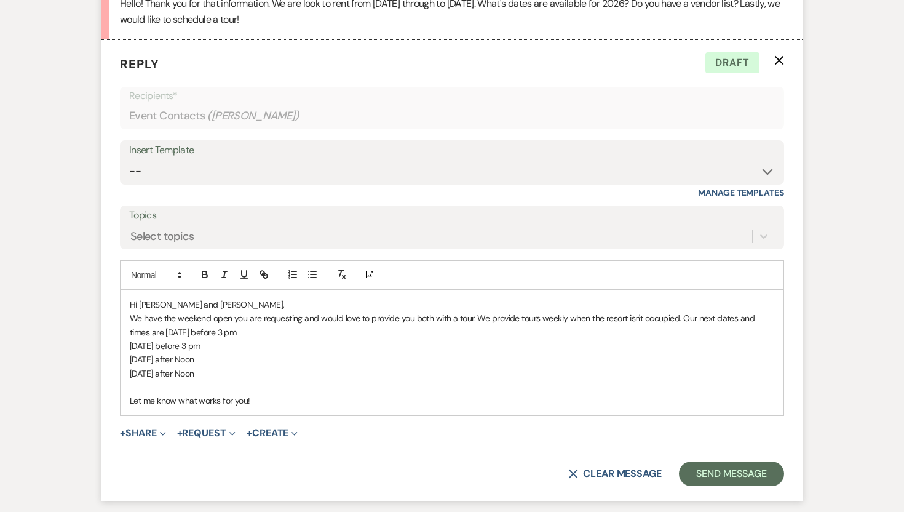
scroll to position [1051, 0]
drag, startPoint x: 242, startPoint y: 390, endPoint x: 114, endPoint y: 348, distance: 134.2
click at [114, 348] on form "Reply X Draft Recipients* Event Contacts ( [PERSON_NAME] ) Insert Template -- W…" at bounding box center [452, 269] width 701 height 461
copy div "are [DATE] before 3 pm [DATE] before 3 pm [DATE] after Noon [DATE] after Noon"
click at [309, 365] on p "[DATE] after Noon" at bounding box center [452, 358] width 645 height 14
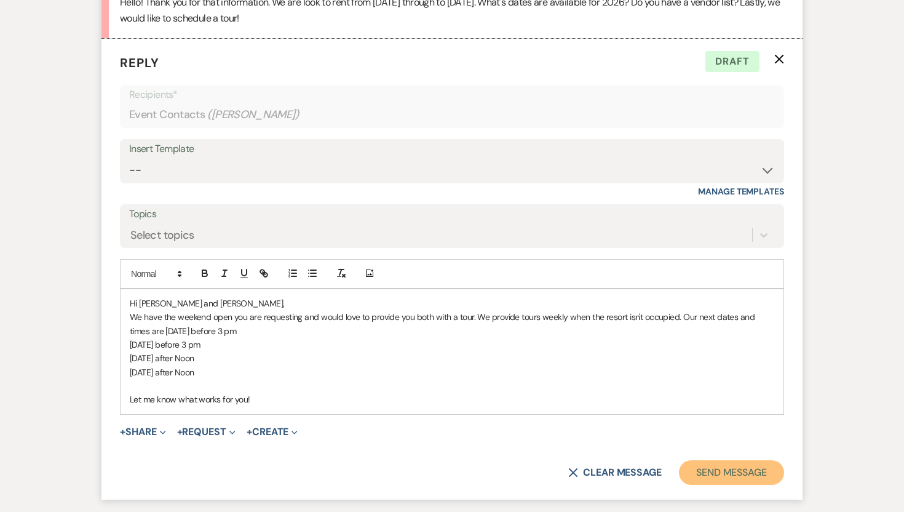
click at [744, 485] on button "Send Message" at bounding box center [731, 472] width 105 height 25
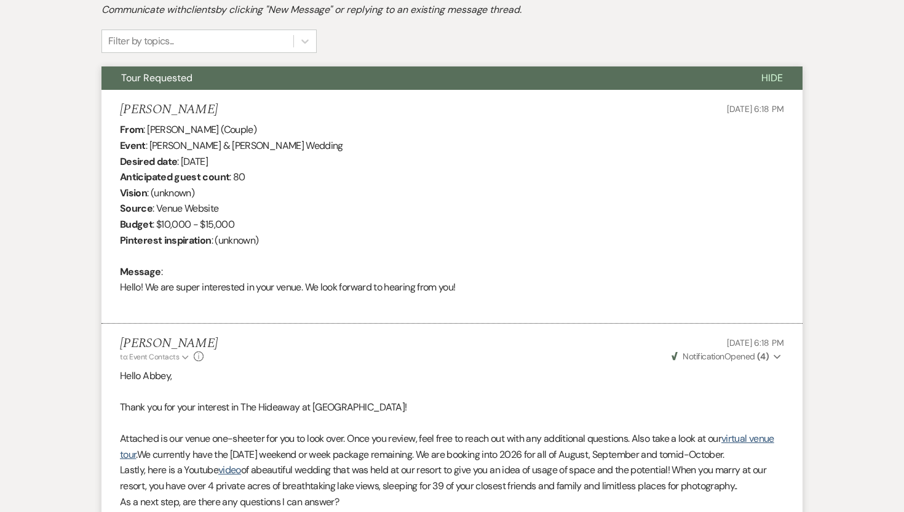
scroll to position [0, 0]
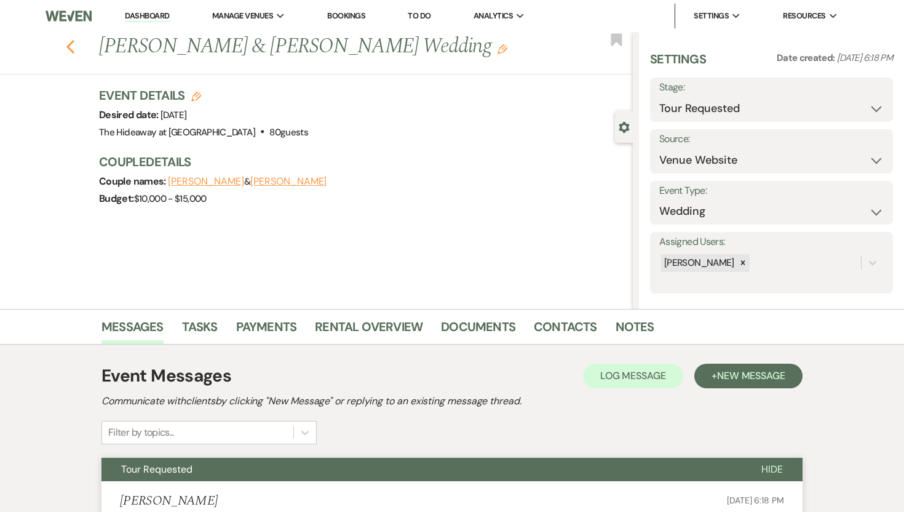
click at [71, 44] on icon "Previous" at bounding box center [70, 46] width 9 height 15
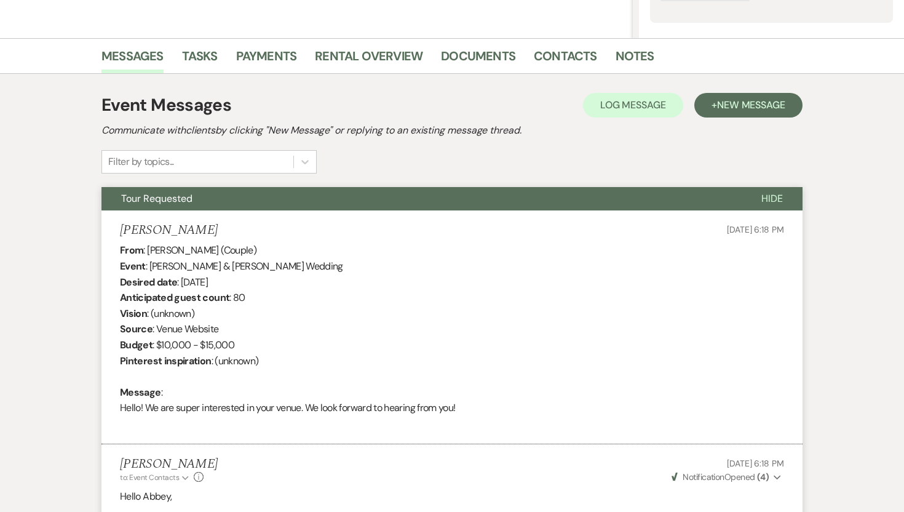
select select "2"
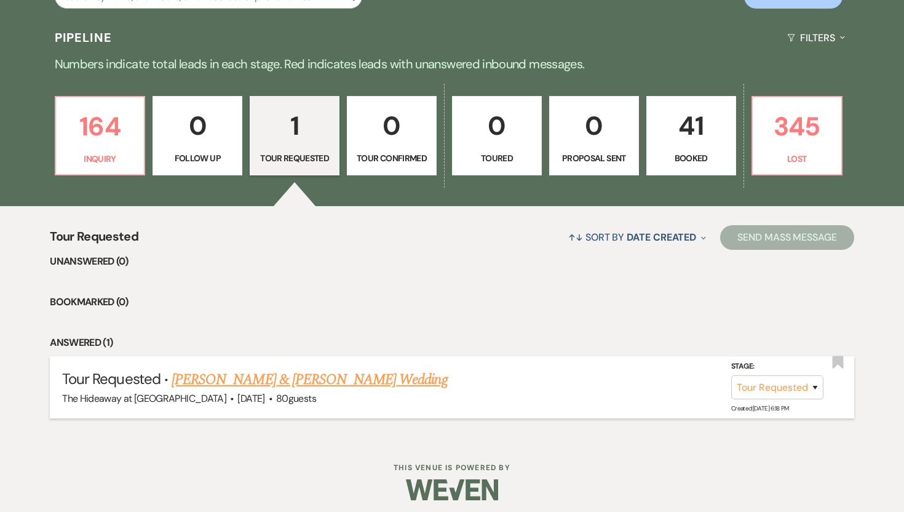
click at [295, 380] on link "[PERSON_NAME] & [PERSON_NAME] Wedding" at bounding box center [310, 379] width 276 height 22
select select "2"
select select "5"
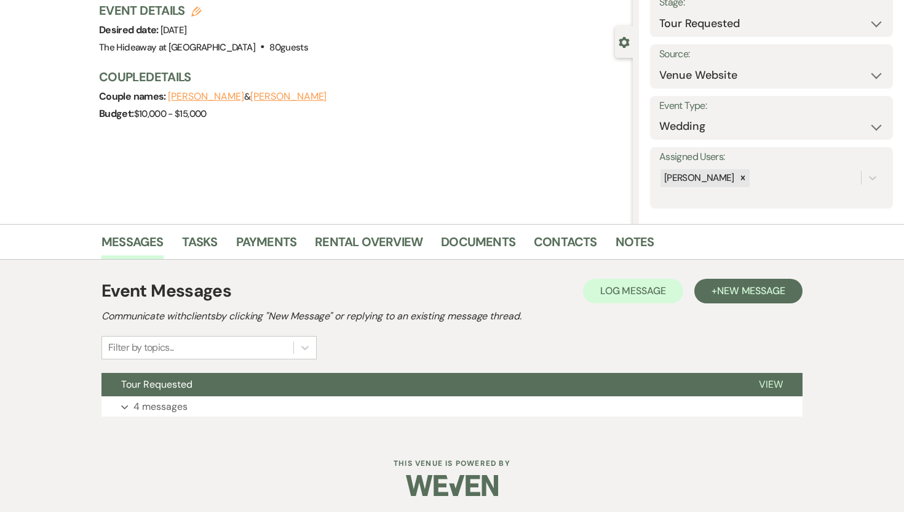
scroll to position [87, 0]
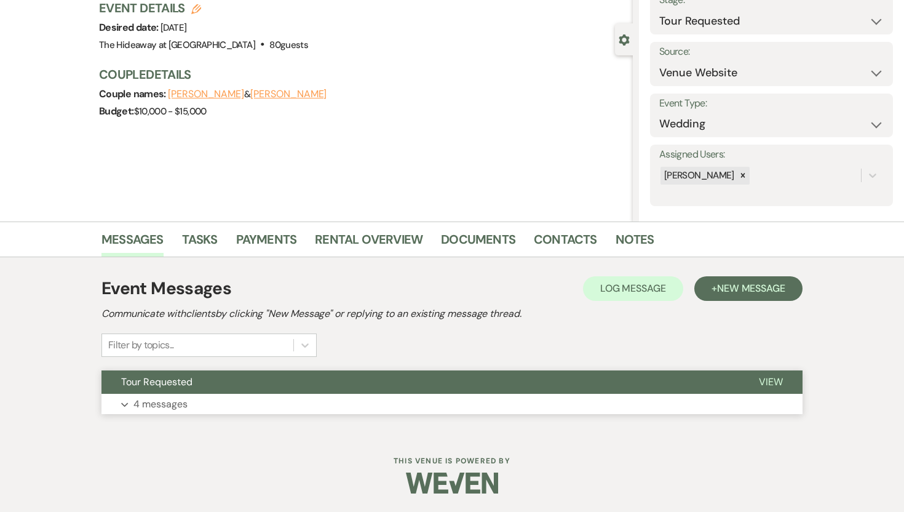
click at [150, 407] on p "4 messages" at bounding box center [160, 404] width 54 height 16
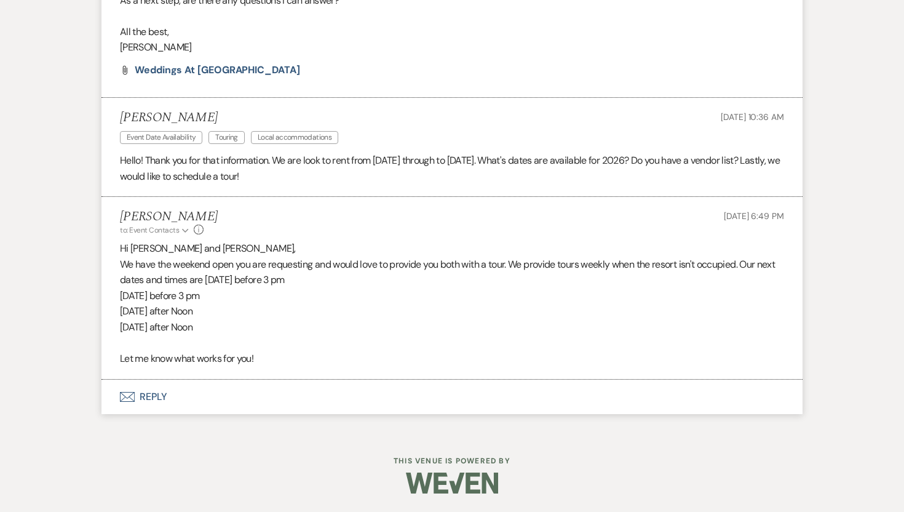
scroll to position [0, 0]
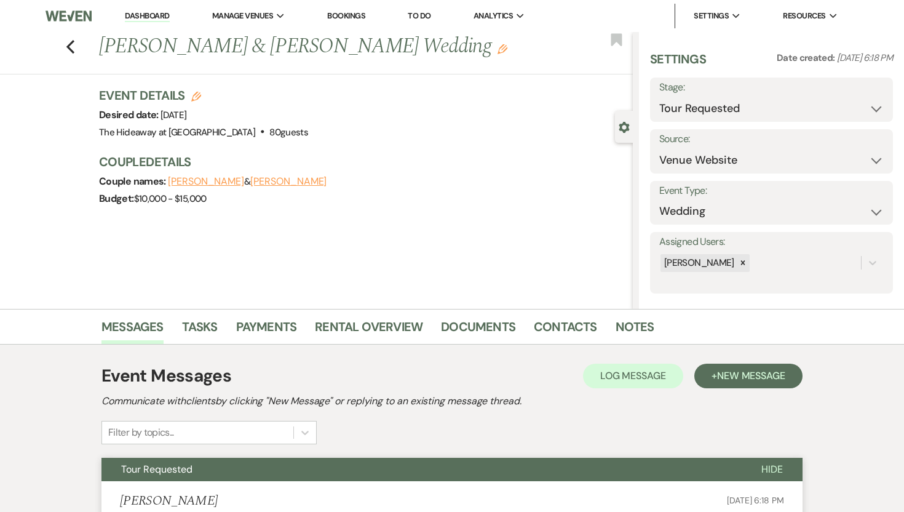
click at [144, 14] on link "Dashboard" at bounding box center [147, 16] width 44 height 12
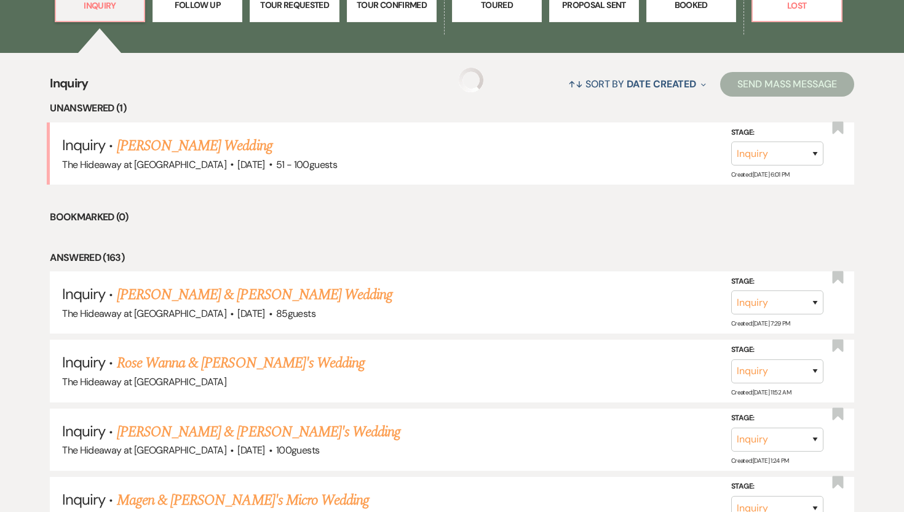
scroll to position [425, 0]
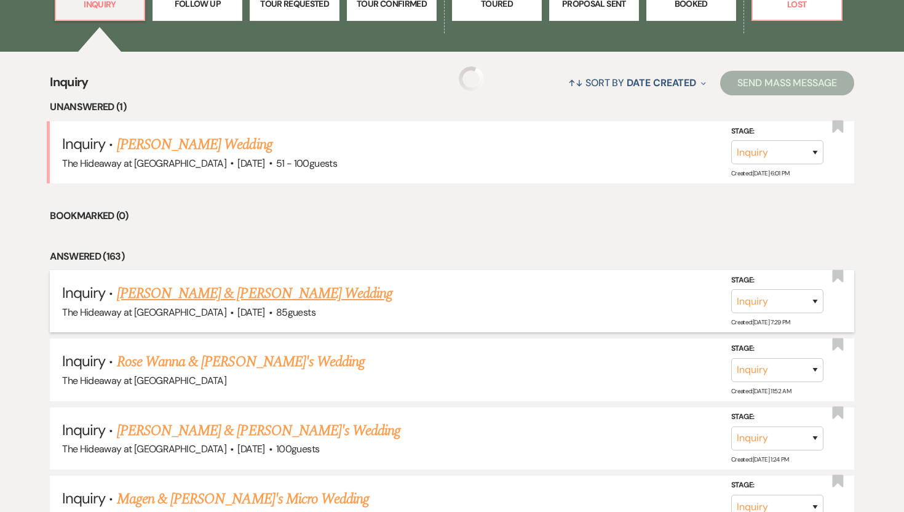
click at [180, 295] on link "[PERSON_NAME] & [PERSON_NAME] Wedding" at bounding box center [255, 293] width 276 height 22
select select "5"
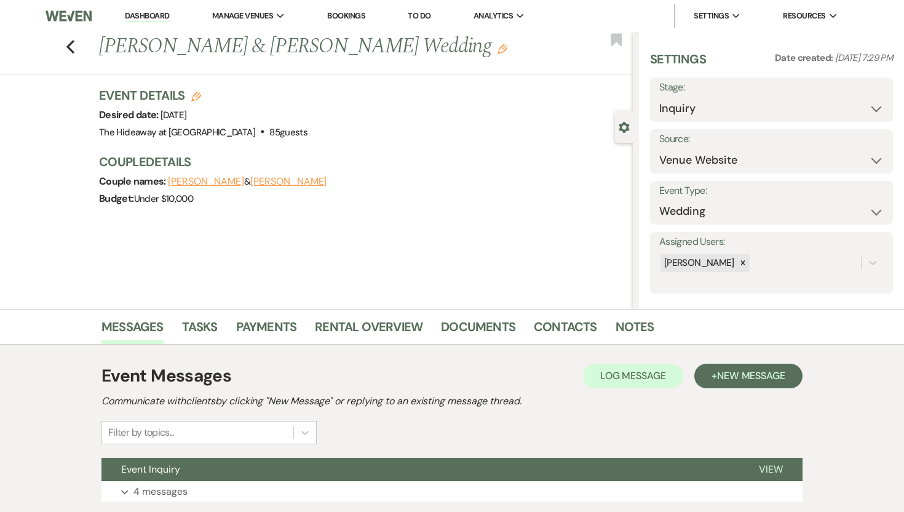
scroll to position [87, 0]
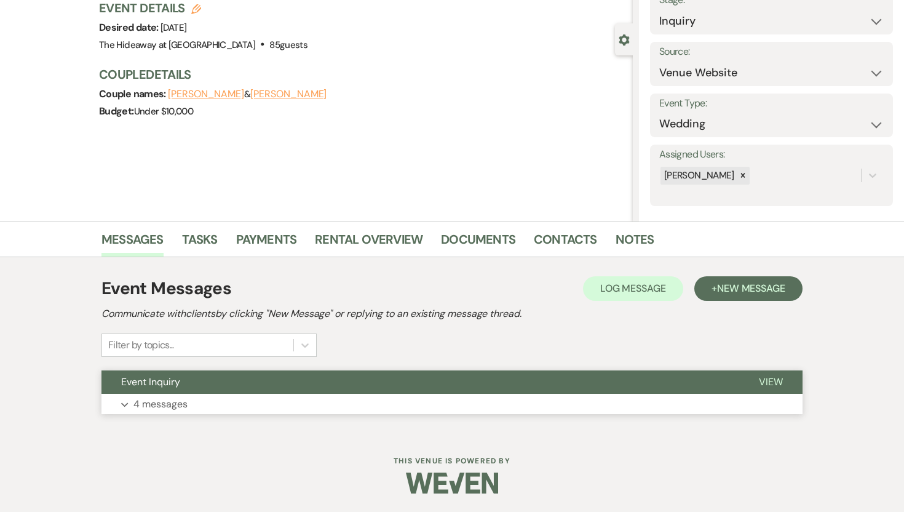
click at [171, 402] on p "4 messages" at bounding box center [160, 404] width 54 height 16
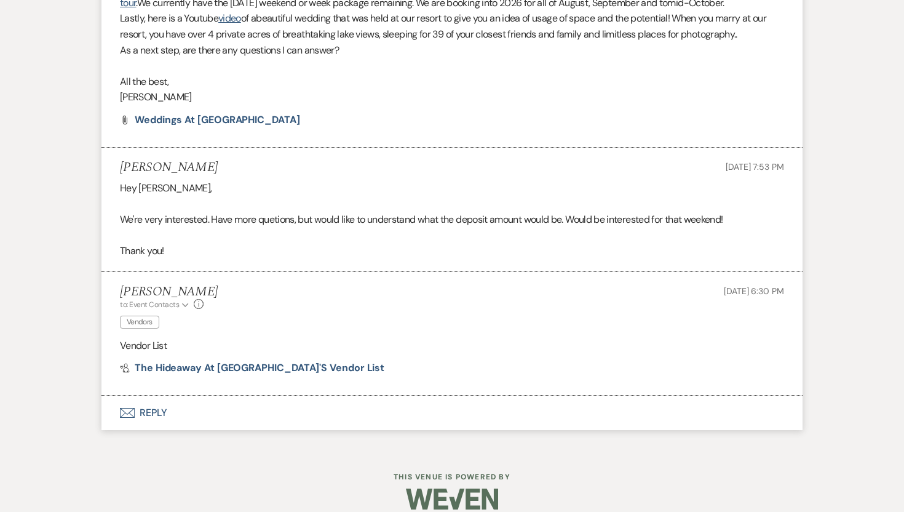
scroll to position [875, 0]
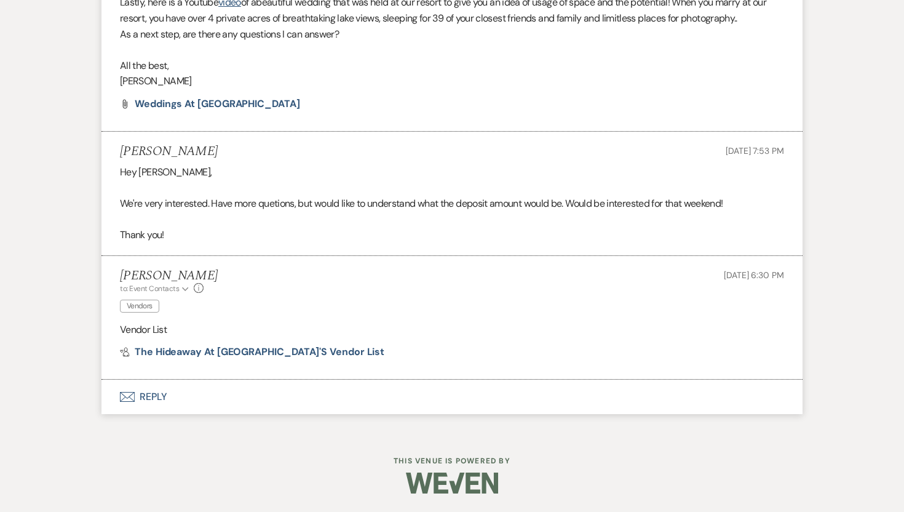
click at [150, 401] on button "Envelope Reply" at bounding box center [452, 397] width 701 height 34
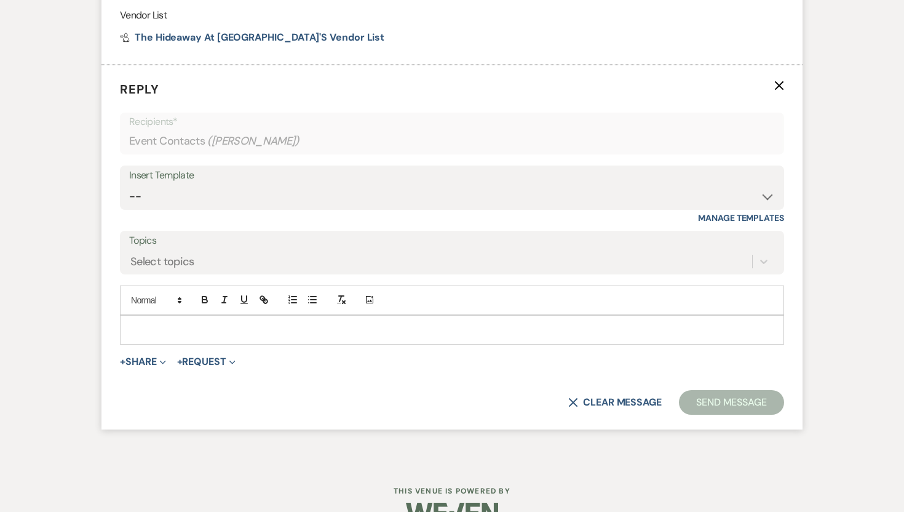
scroll to position [1181, 0]
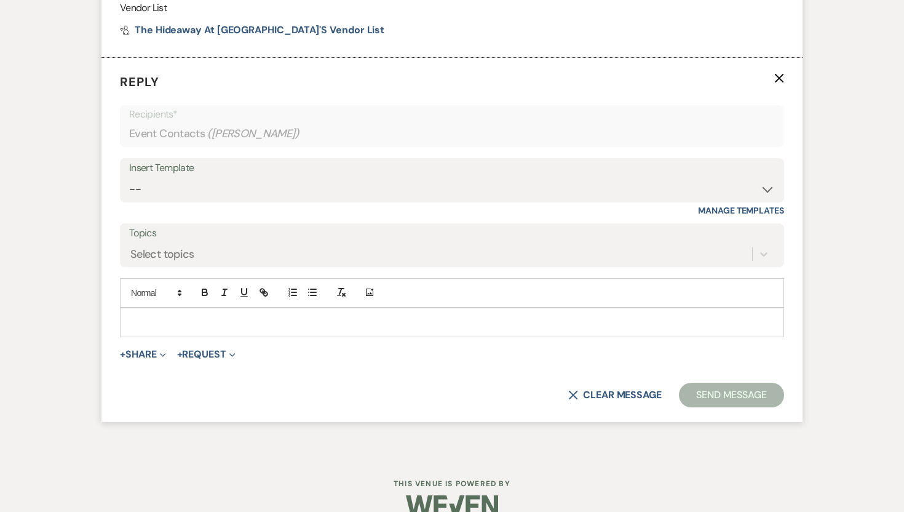
click at [147, 329] on p at bounding box center [452, 323] width 645 height 14
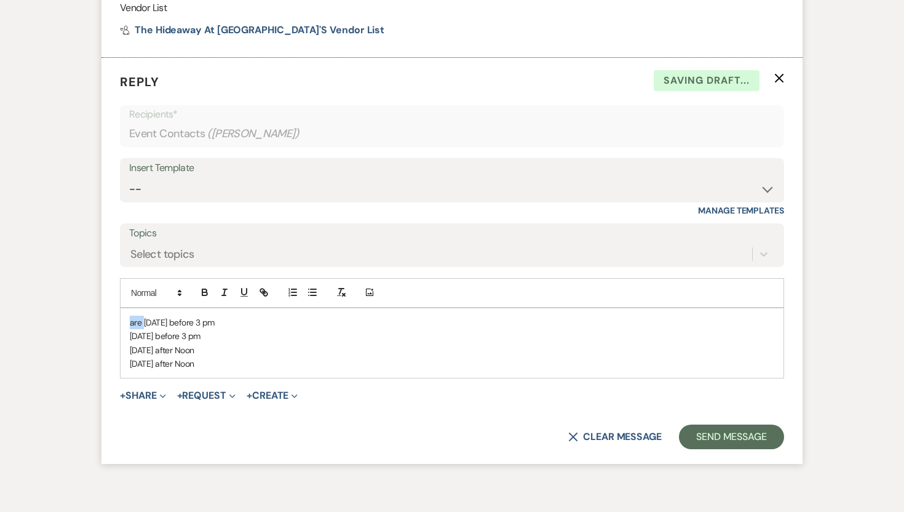
drag, startPoint x: 143, startPoint y: 336, endPoint x: 118, endPoint y: 333, distance: 25.5
click at [118, 333] on form "Reply X Saving draft... Recipients* Event Contacts ( [PERSON_NAME] ) Insert Tem…" at bounding box center [452, 260] width 701 height 405
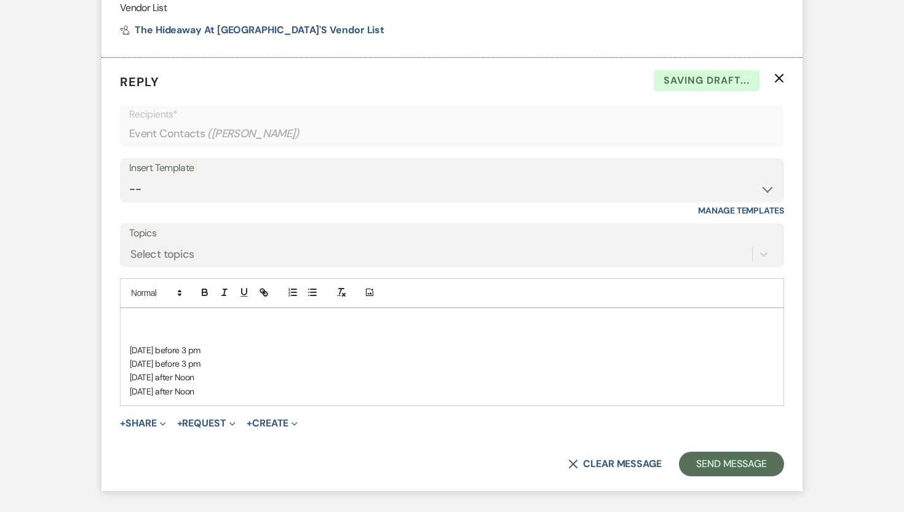
click at [133, 329] on p at bounding box center [452, 323] width 645 height 14
click at [135, 343] on p at bounding box center [452, 336] width 645 height 14
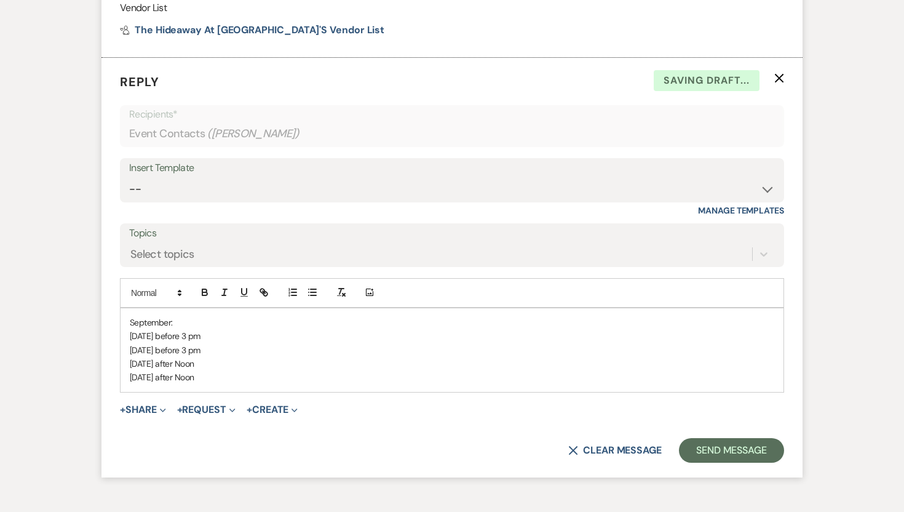
click at [130, 329] on p "September:" at bounding box center [452, 323] width 645 height 14
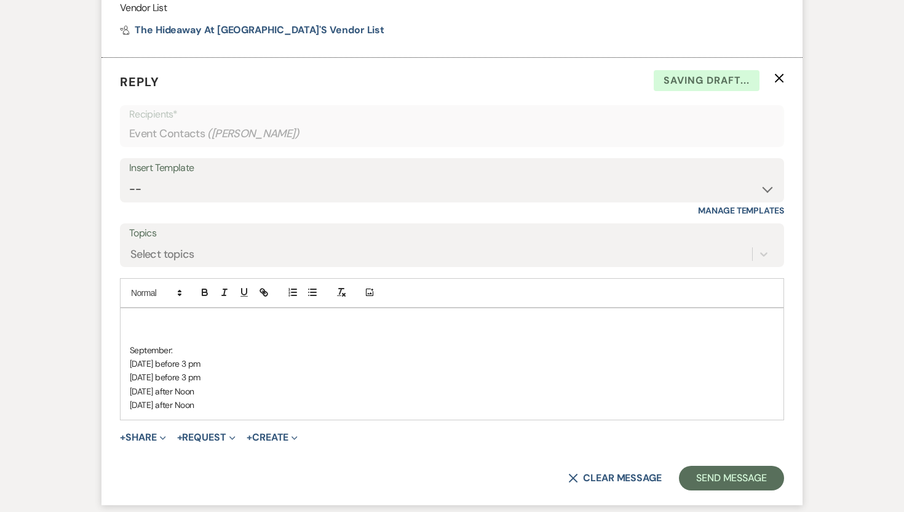
click at [128, 333] on div "September: [DATE] before 3 pm [DATE] before 3 pm [DATE] after Noon [DATE] after…" at bounding box center [452, 363] width 663 height 111
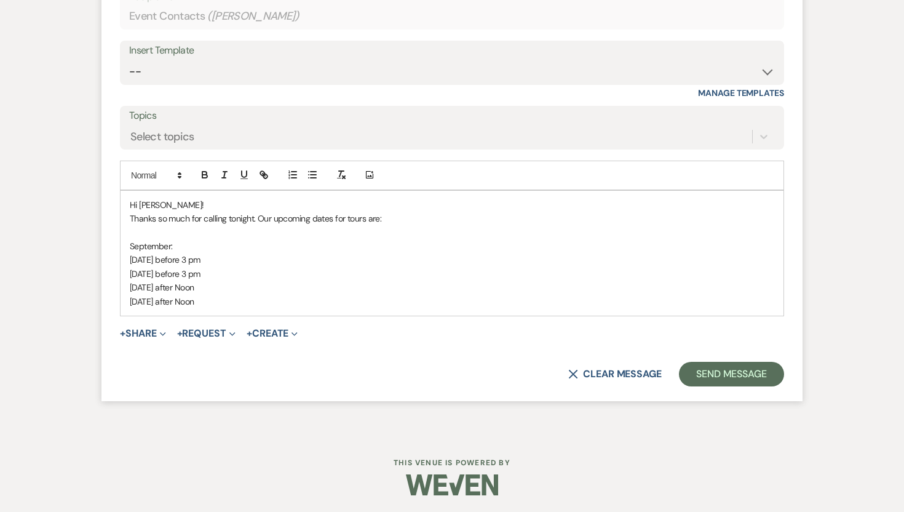
scroll to position [1300, 0]
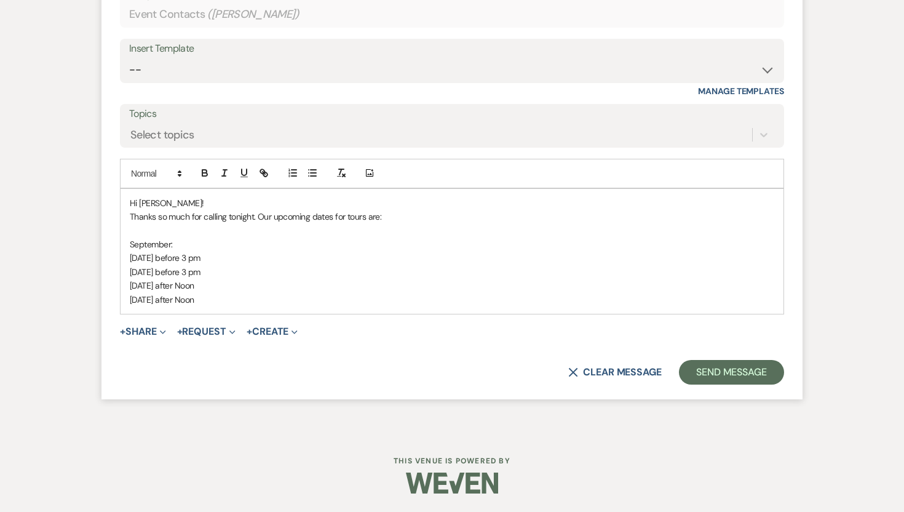
click at [238, 306] on p "[DATE] after Noon" at bounding box center [452, 300] width 645 height 14
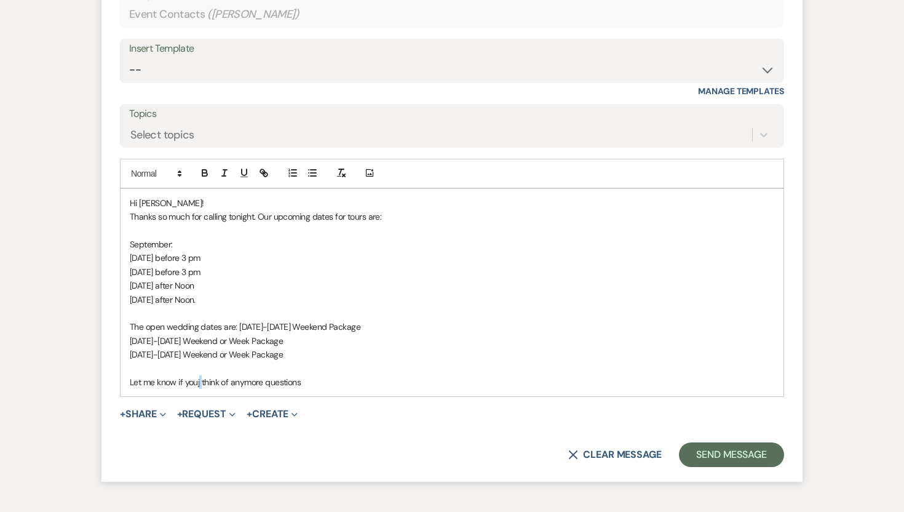
click at [201, 389] on p "Let me know if youj think of anymore questions" at bounding box center [452, 382] width 645 height 14
click at [300, 389] on p "Let me know if you think of anymore questions" at bounding box center [452, 382] width 645 height 14
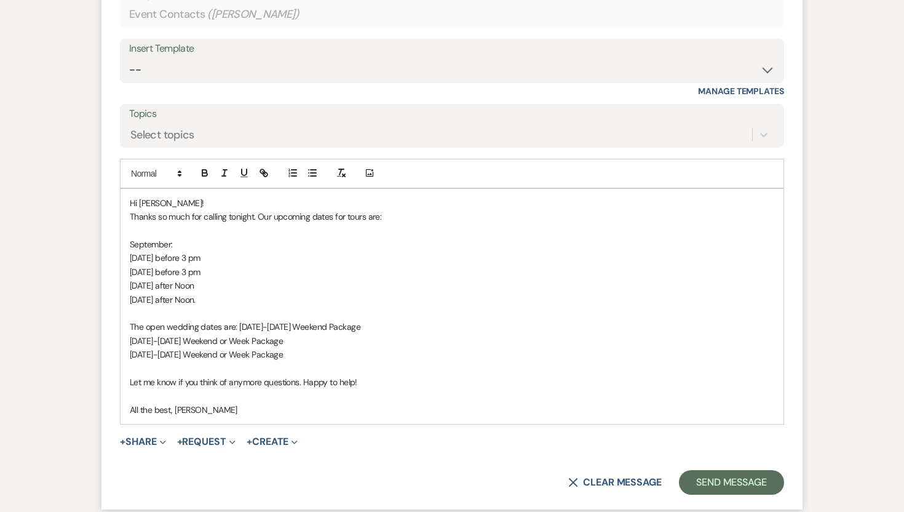
click at [237, 306] on p "[DATE] after Noon." at bounding box center [452, 300] width 645 height 14
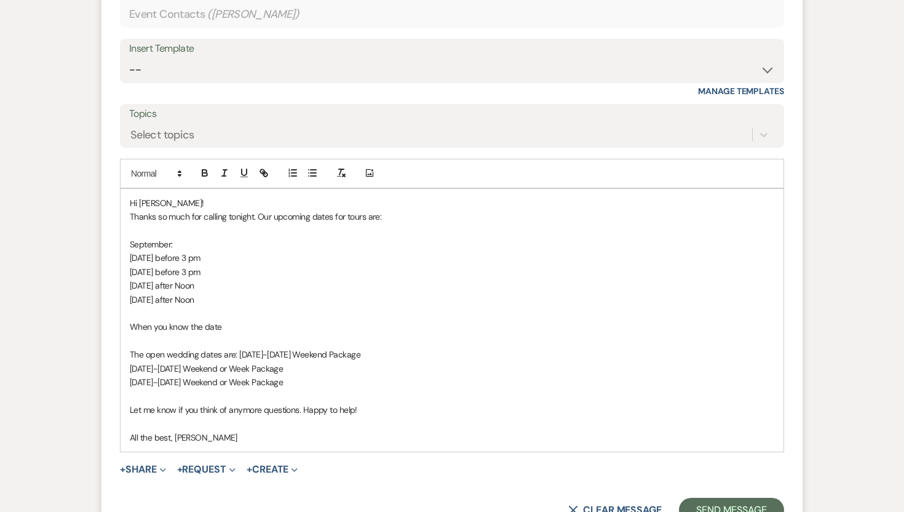
click at [217, 265] on p "[DATE] before 3 pm" at bounding box center [452, 258] width 645 height 14
click at [212, 279] on p "[DATE] before 3 pm" at bounding box center [452, 272] width 645 height 14
click at [222, 333] on p "When you know the date" at bounding box center [452, 327] width 645 height 14
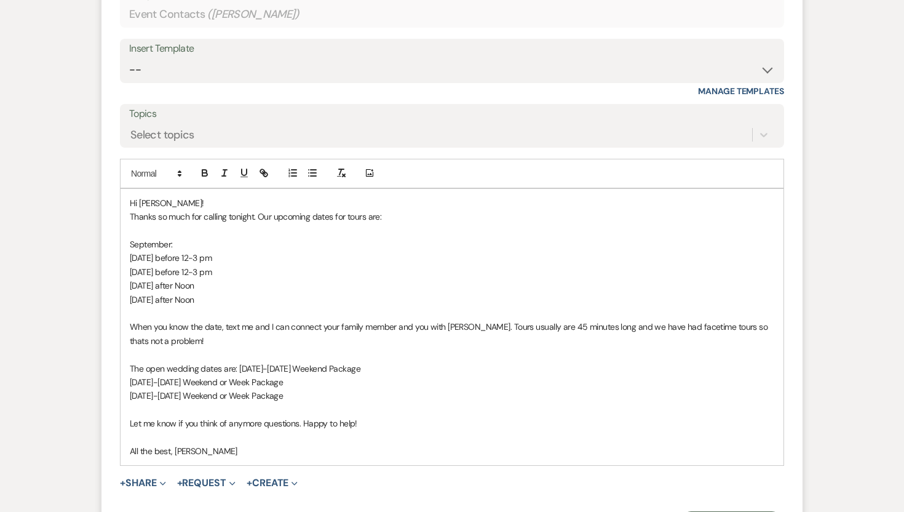
click at [663, 342] on p "When you know the date, text me and I can connect your family member and you wi…" at bounding box center [452, 334] width 645 height 28
click at [193, 348] on p "When you know the date, text me and I can connect your family member and you wi…" at bounding box center [452, 334] width 645 height 28
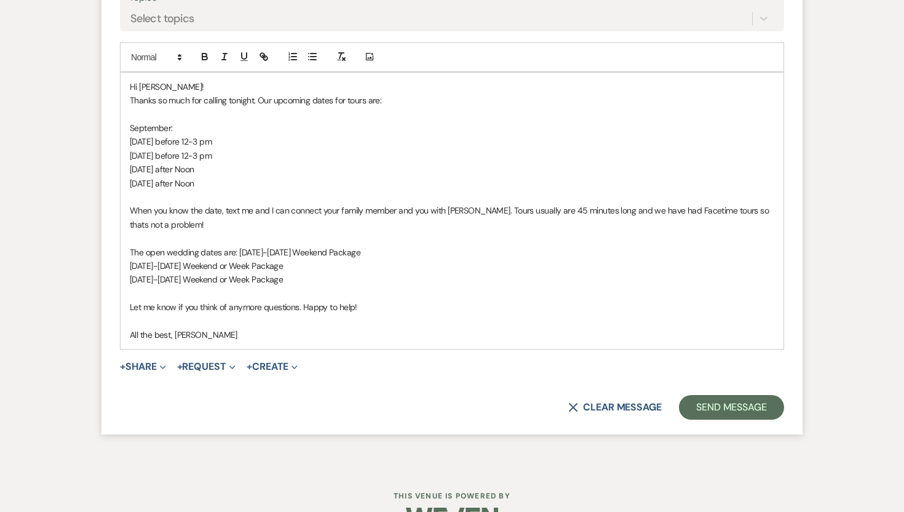
scroll to position [1417, 0]
click at [727, 418] on button "Send Message" at bounding box center [731, 406] width 105 height 25
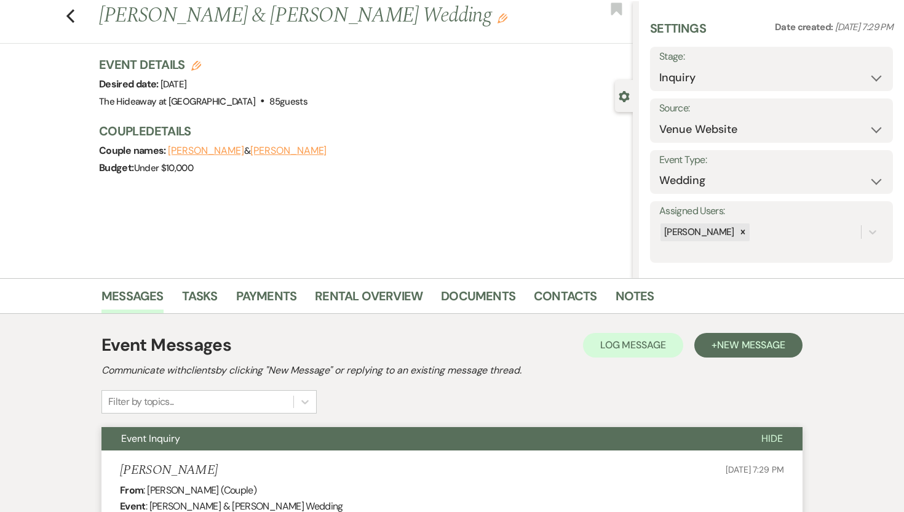
scroll to position [0, 0]
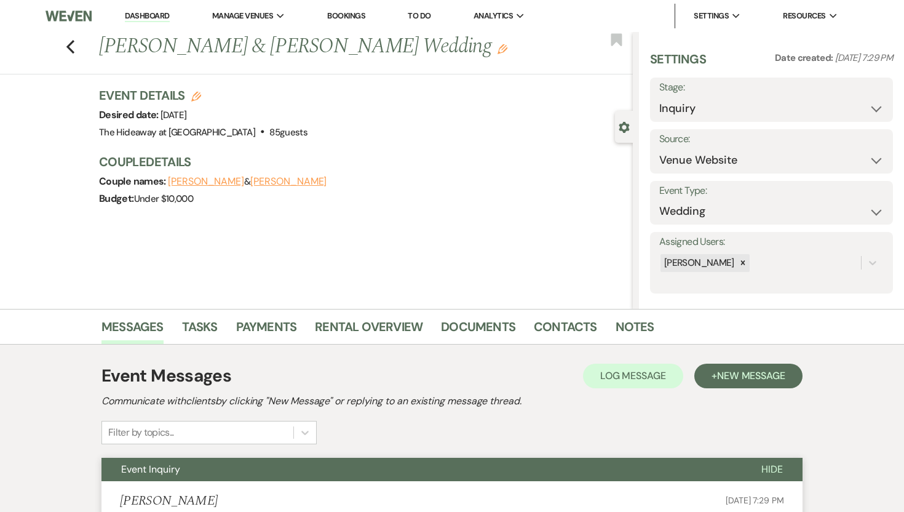
click at [163, 14] on link "Dashboard" at bounding box center [147, 16] width 44 height 12
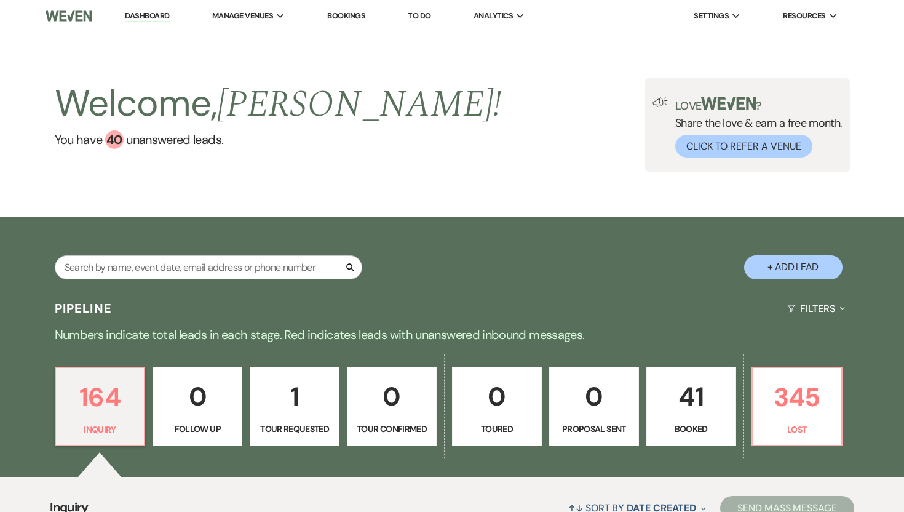
click at [292, 407] on p "1" at bounding box center [295, 396] width 74 height 41
select select "2"
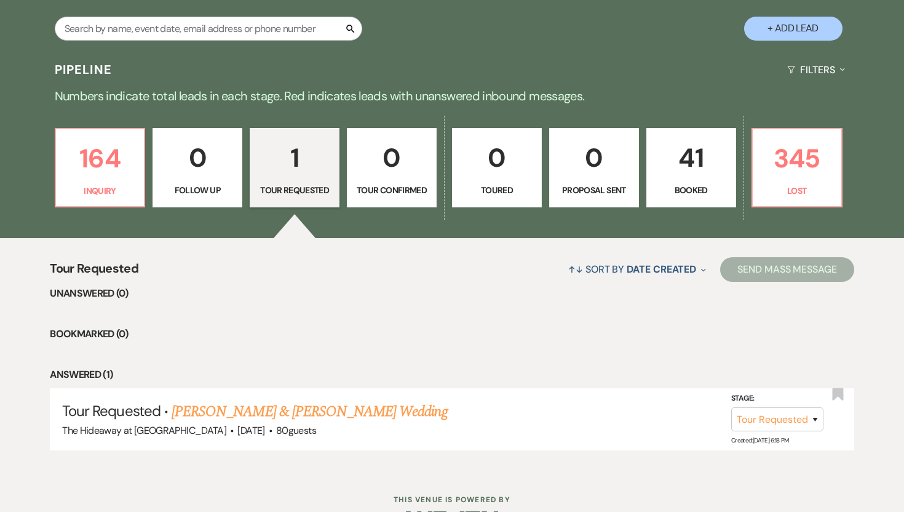
scroll to position [277, 0]
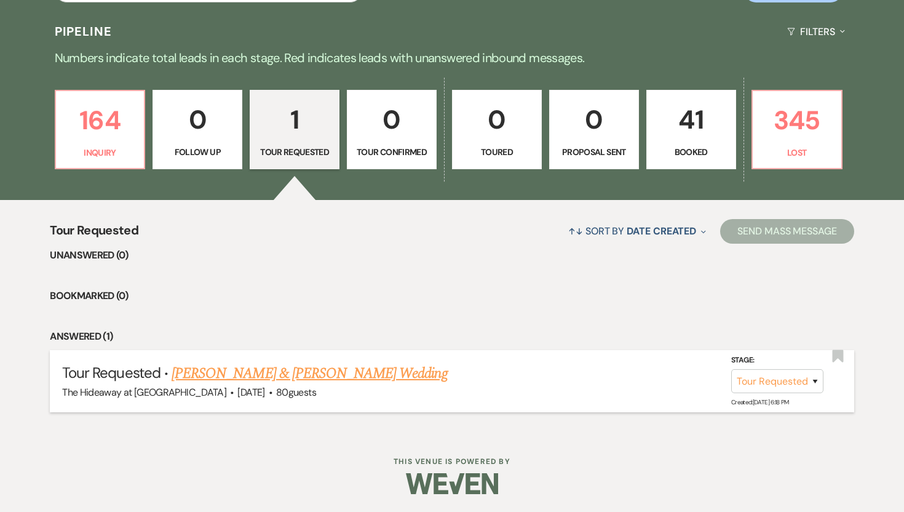
click at [322, 368] on link "[PERSON_NAME] & [PERSON_NAME] Wedding" at bounding box center [310, 373] width 276 height 22
select select "2"
select select "5"
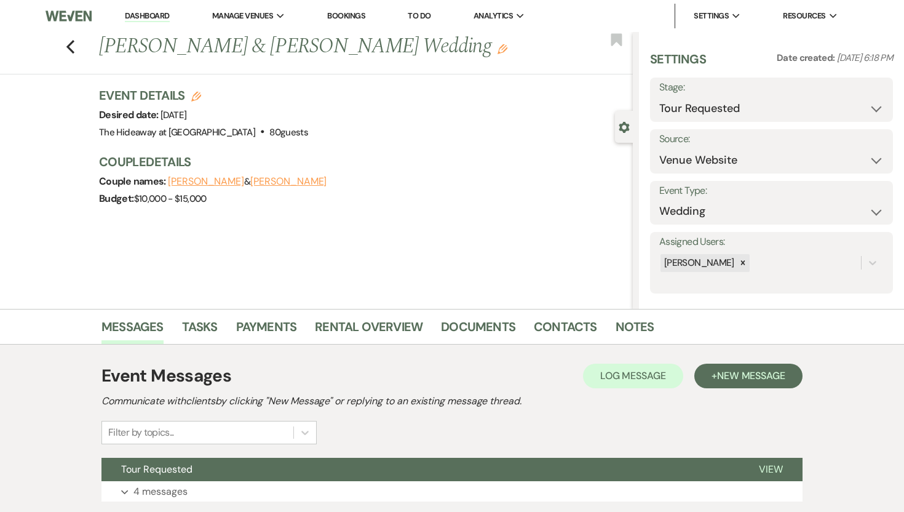
scroll to position [87, 0]
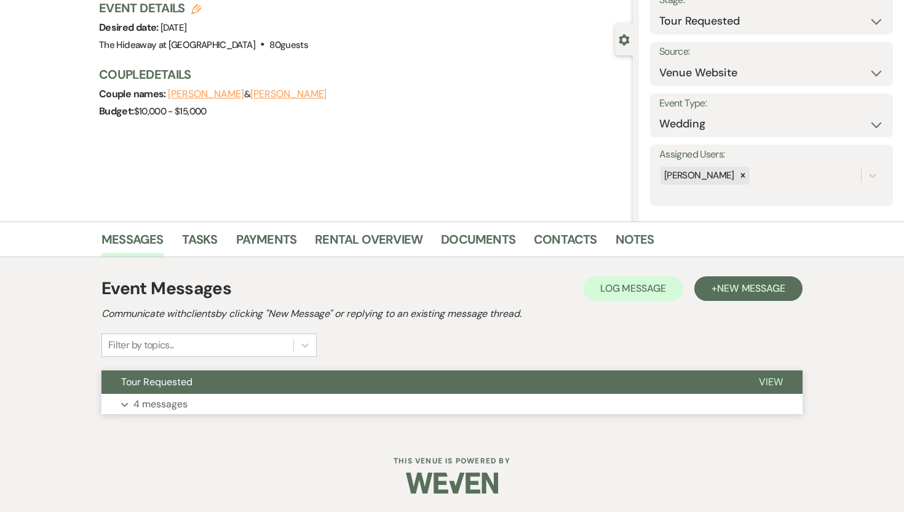
click at [154, 403] on p "4 messages" at bounding box center [160, 404] width 54 height 16
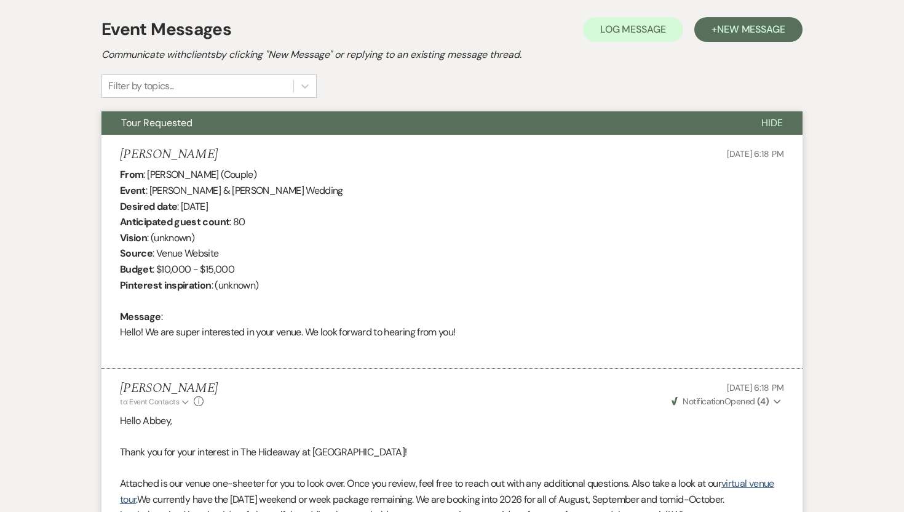
scroll to position [908, 0]
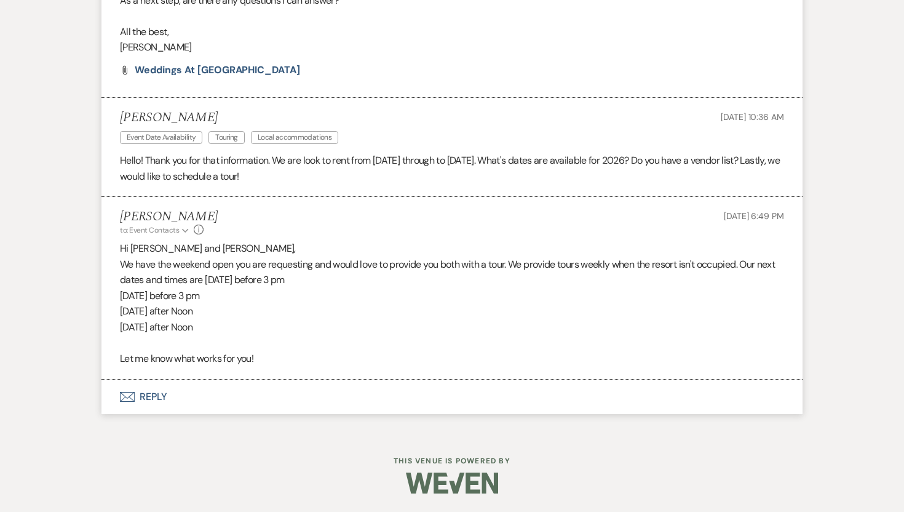
click at [154, 391] on button "Envelope Reply" at bounding box center [452, 397] width 701 height 34
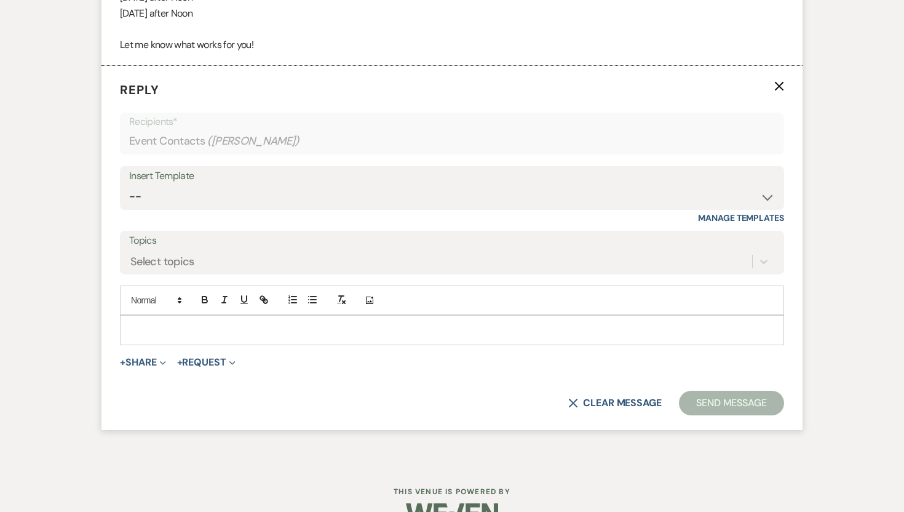
scroll to position [1214, 0]
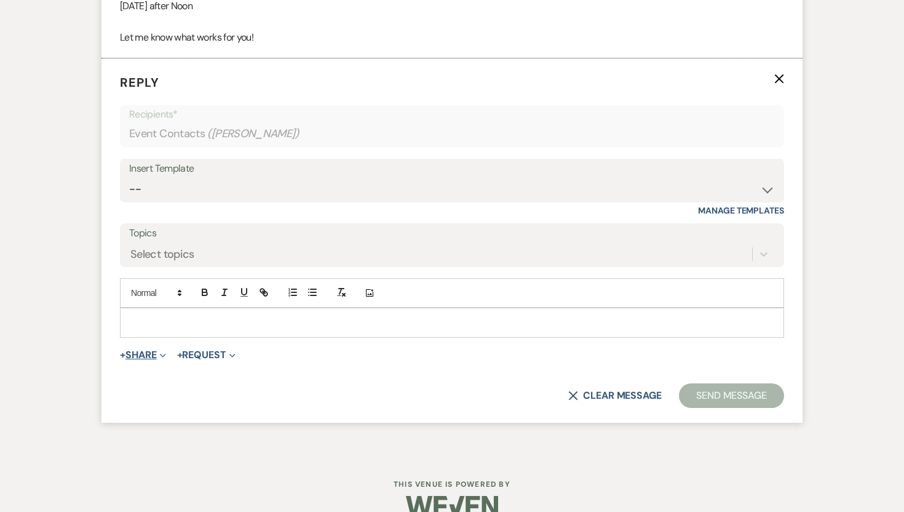
click at [153, 360] on button "+ Share Expand" at bounding box center [143, 355] width 46 height 10
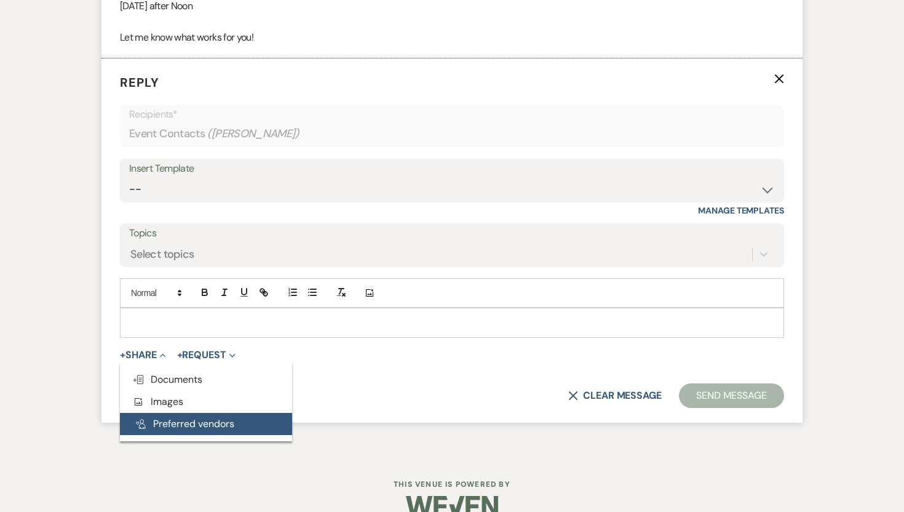
click at [181, 433] on button "Pref Vendors Preferred vendors" at bounding box center [206, 424] width 172 height 22
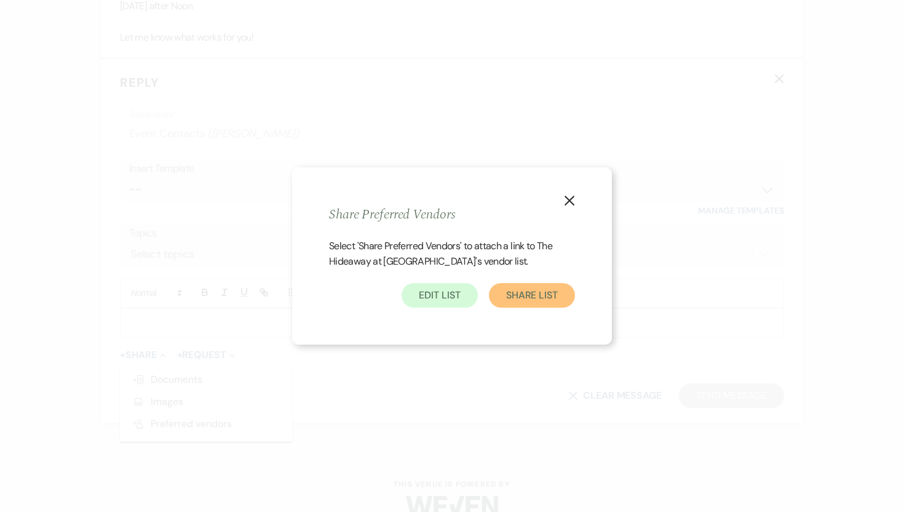
click at [531, 290] on button "Share List" at bounding box center [532, 295] width 86 height 25
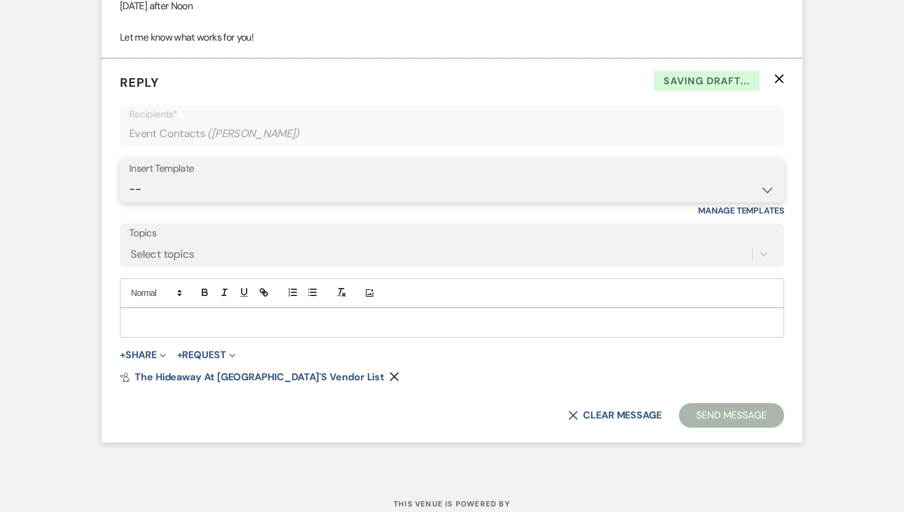
click at [318, 201] on select "-- Weven Planning Portal Introduction (Booked Events) Tour Request Response Fol…" at bounding box center [452, 189] width 646 height 24
select select "17"
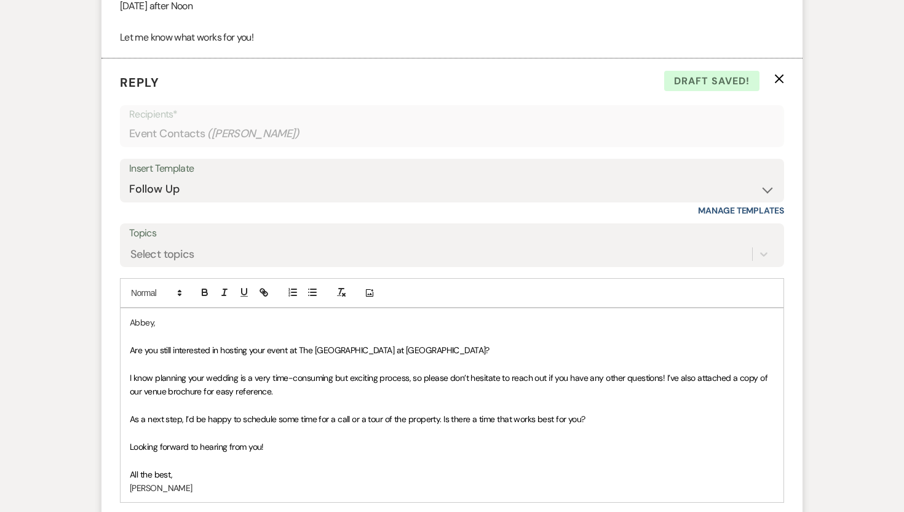
drag, startPoint x: 129, startPoint y: 339, endPoint x: 301, endPoint y: 463, distance: 212.9
click at [301, 463] on div "Abbey, Are you still interested in hosting your event at [GEOGRAPHIC_DATA] at […" at bounding box center [452, 405] width 663 height 194
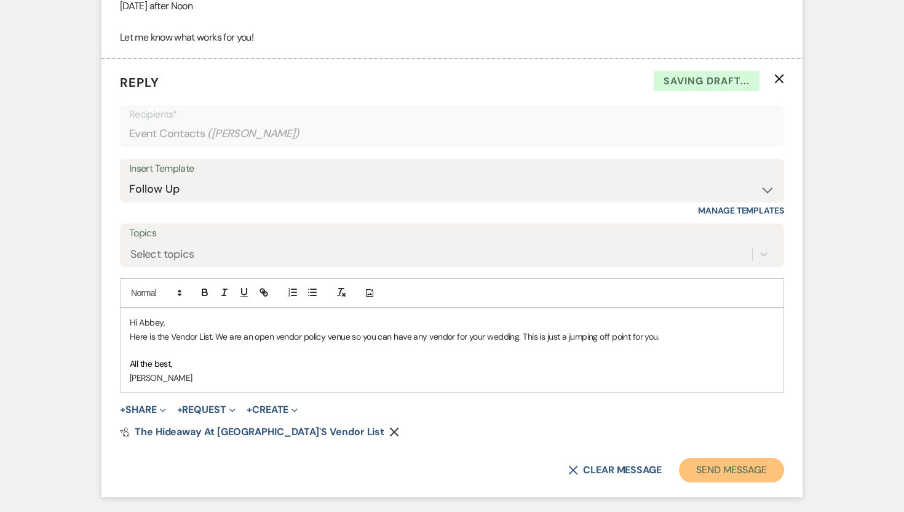
click at [690, 481] on button "Send Message" at bounding box center [731, 470] width 105 height 25
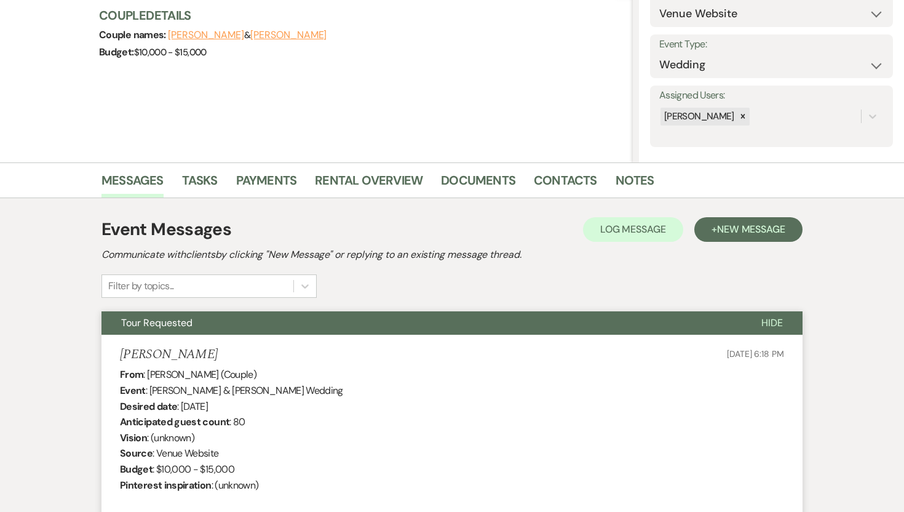
scroll to position [0, 0]
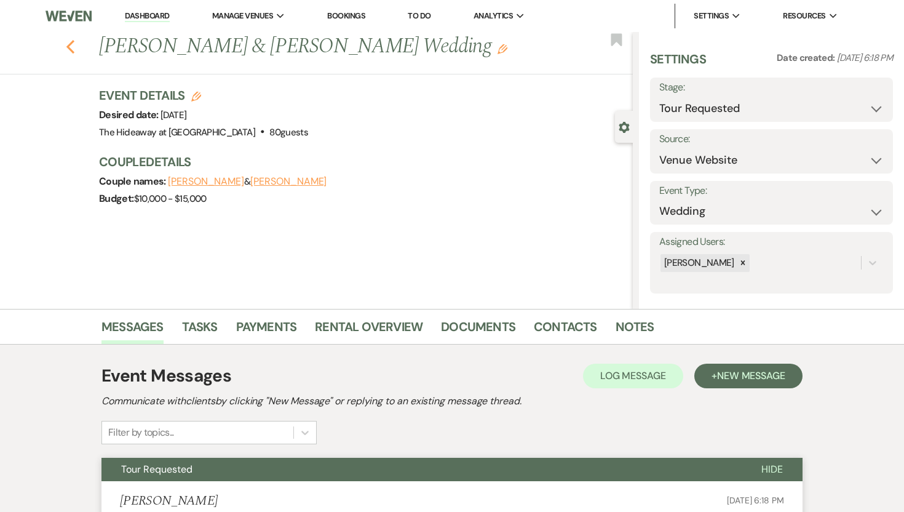
click at [68, 39] on icon "Previous" at bounding box center [70, 46] width 9 height 15
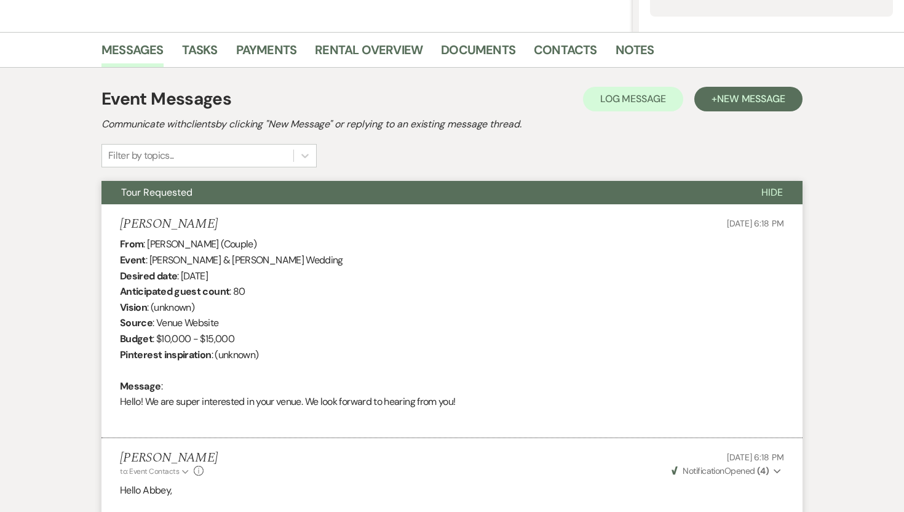
select select "2"
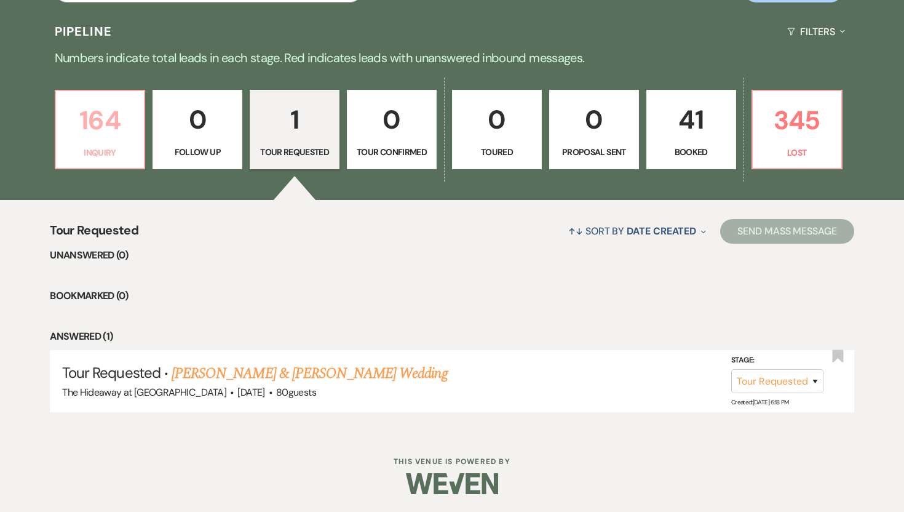
click at [103, 138] on p "164" at bounding box center [100, 120] width 74 height 41
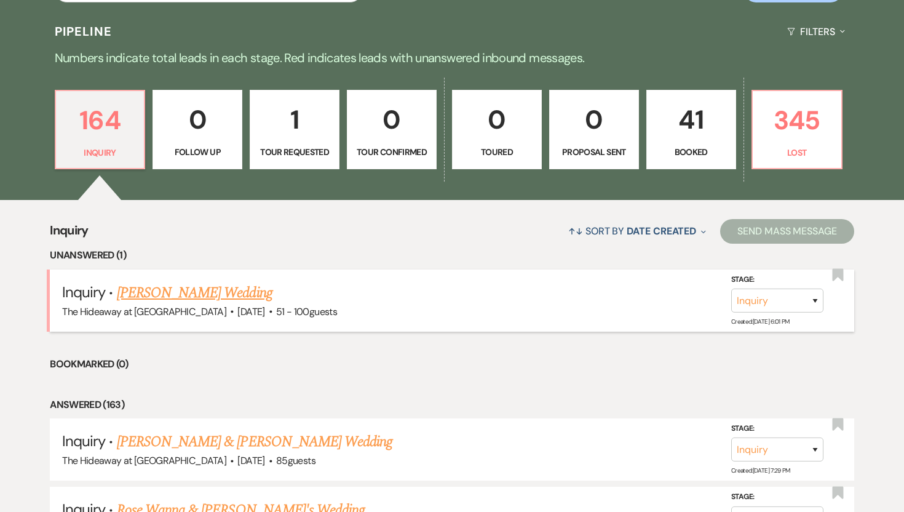
click at [163, 289] on link "[PERSON_NAME] Wedding" at bounding box center [195, 293] width 156 height 22
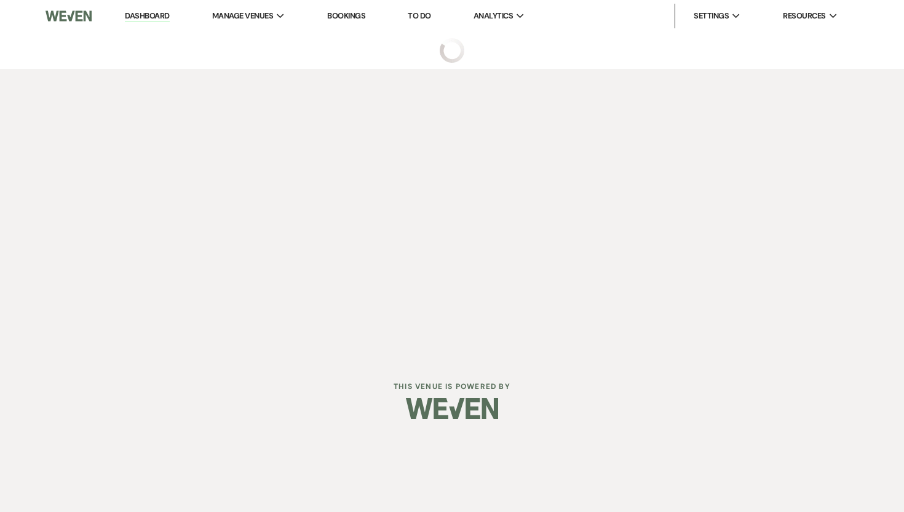
select select "2"
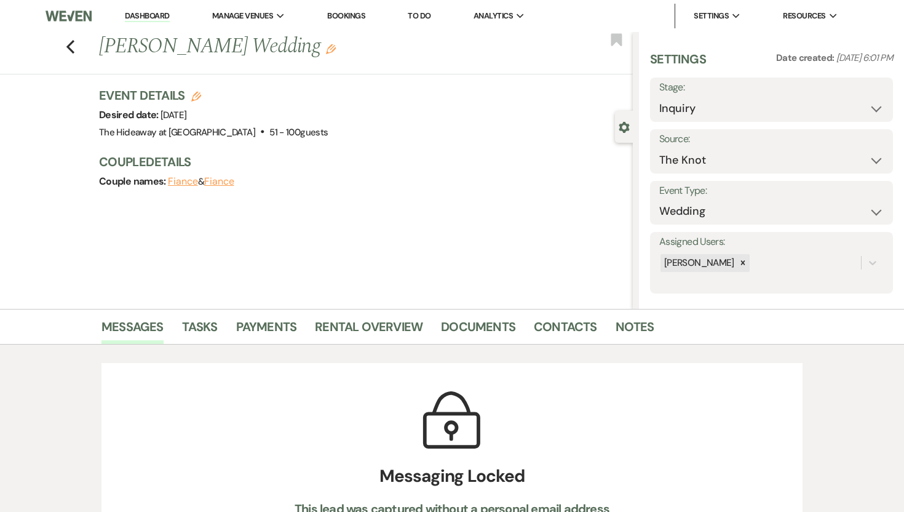
click at [143, 15] on link "Dashboard" at bounding box center [147, 16] width 44 height 12
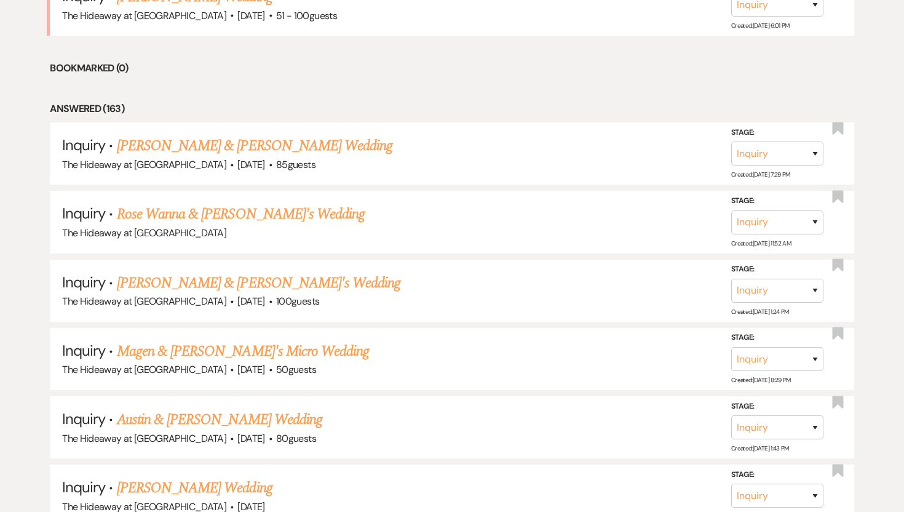
scroll to position [577, 0]
